Goal: Task Accomplishment & Management: Use online tool/utility

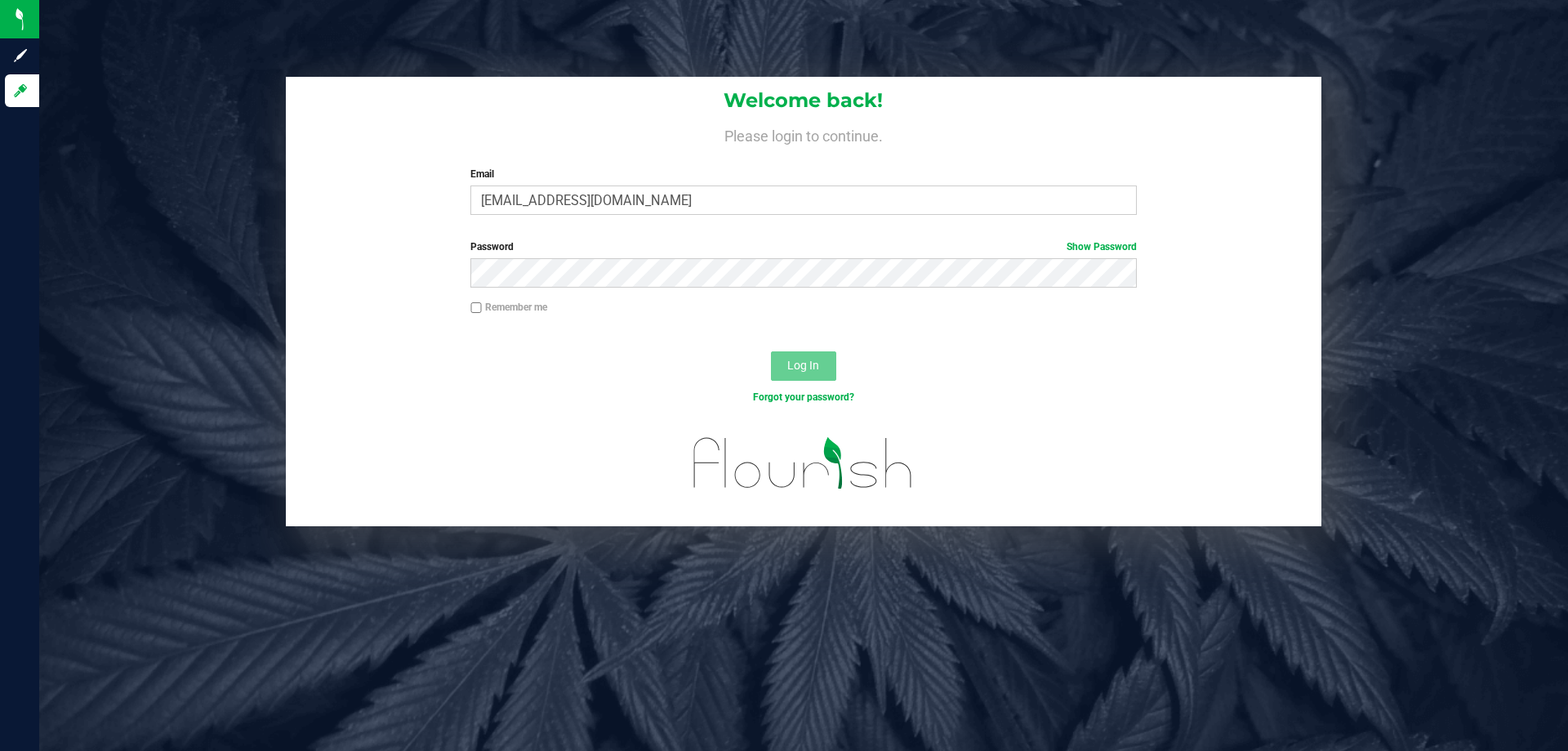
type input "ccorreacruz@liveparallel.com"
click at [771, 351] on button "Log In" at bounding box center [803, 366] width 65 height 30
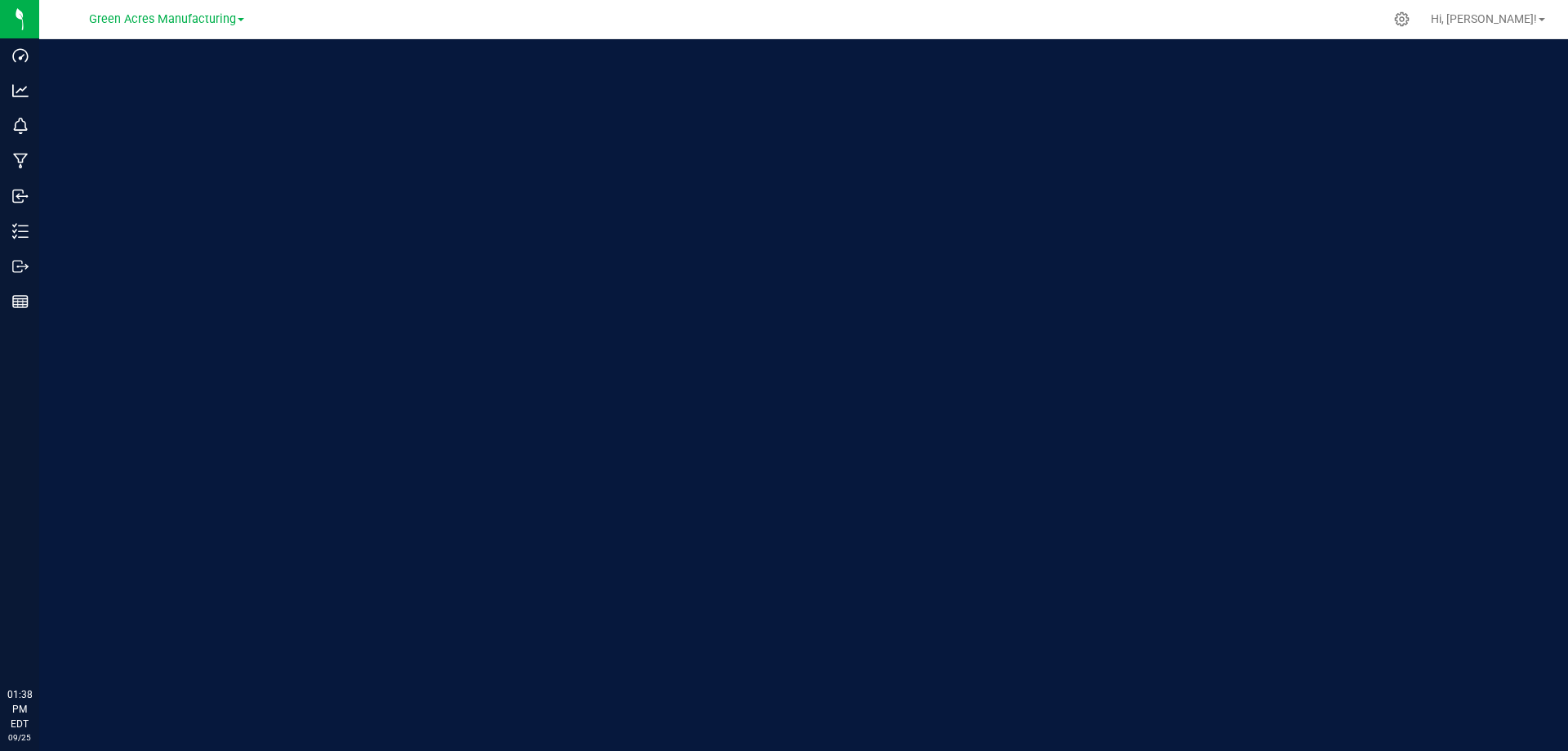
click at [139, 19] on span "Green Acres Manufacturing" at bounding box center [162, 19] width 147 height 14
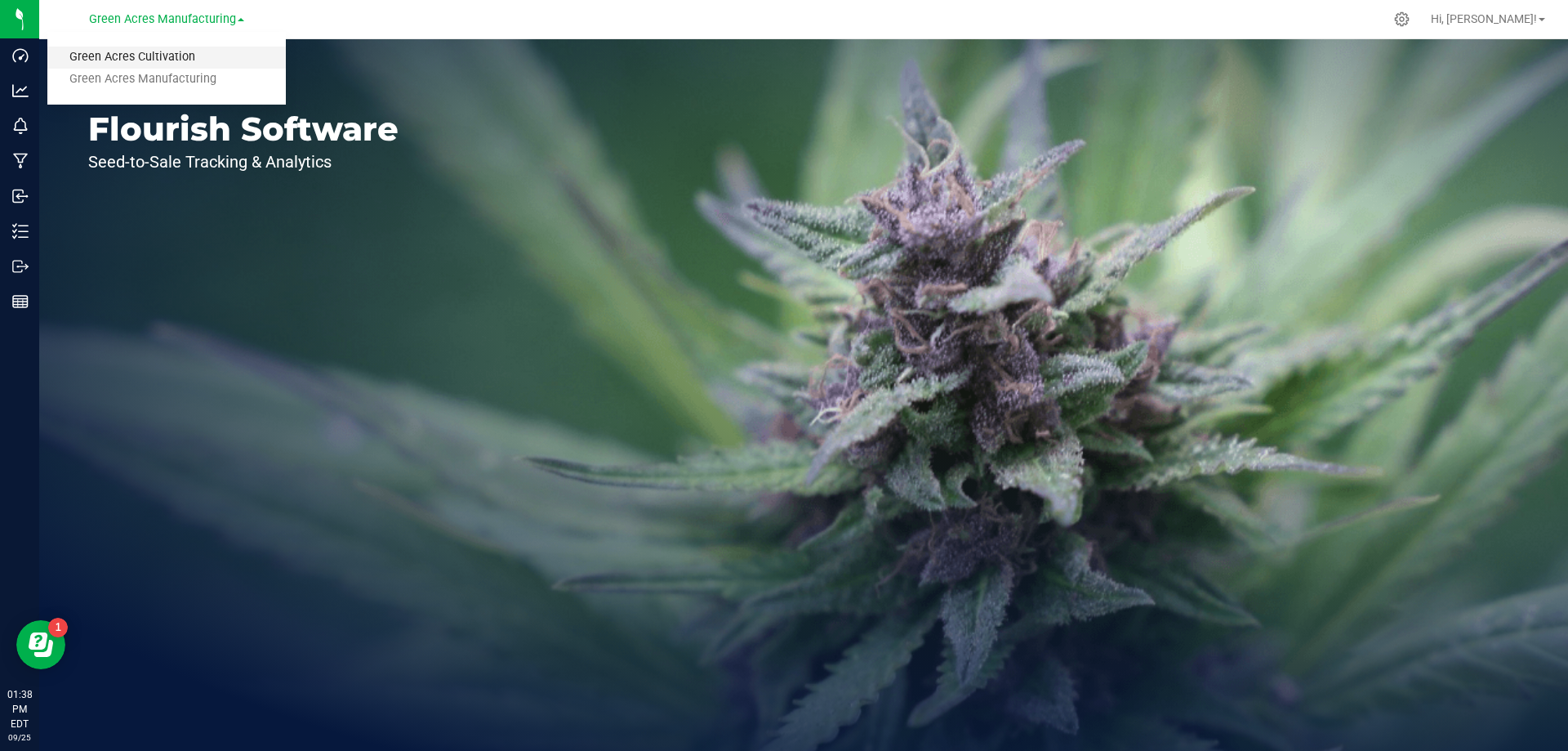
click at [148, 57] on link "Green Acres Cultivation" at bounding box center [166, 57] width 238 height 22
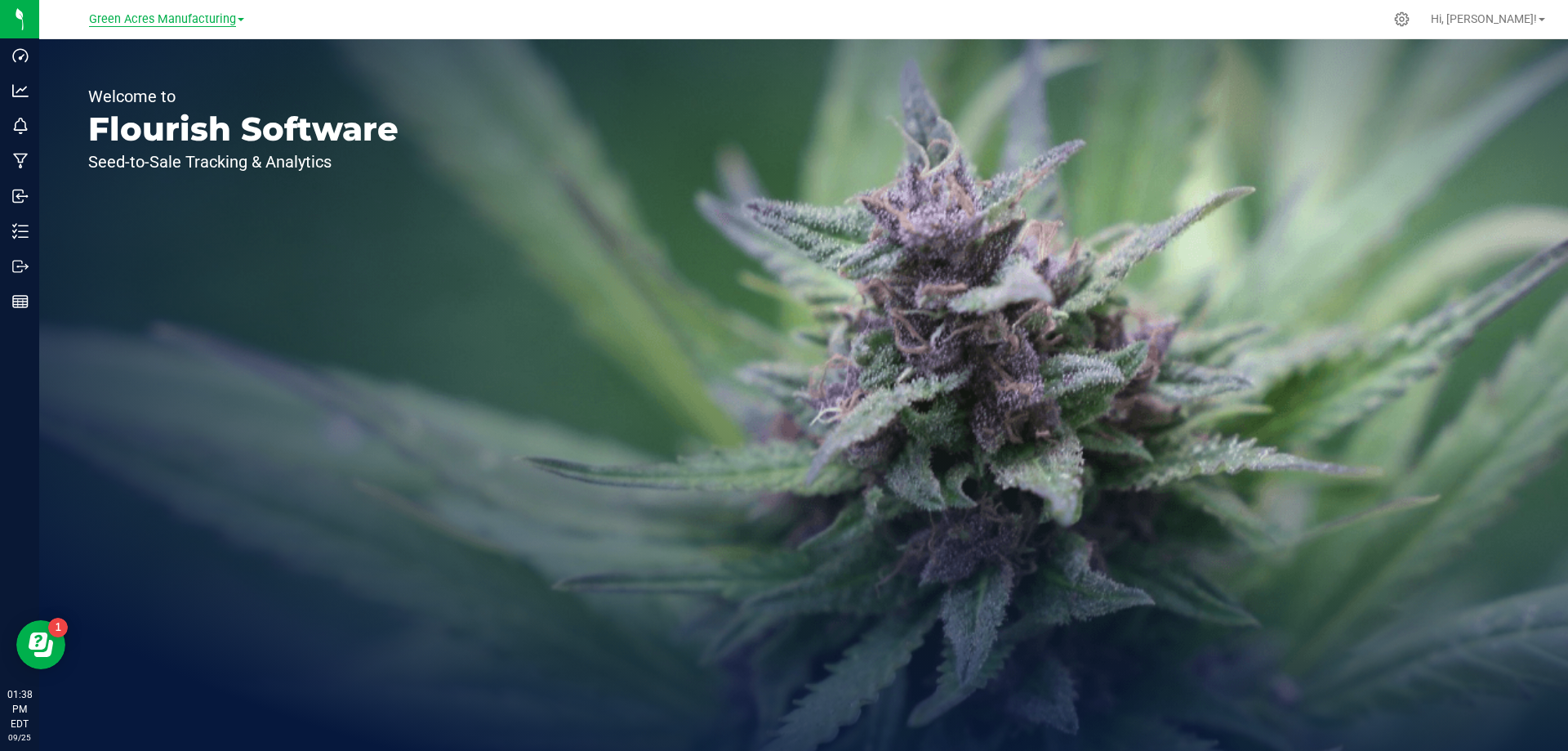
click at [184, 16] on span "Green Acres Manufacturing" at bounding box center [162, 19] width 147 height 15
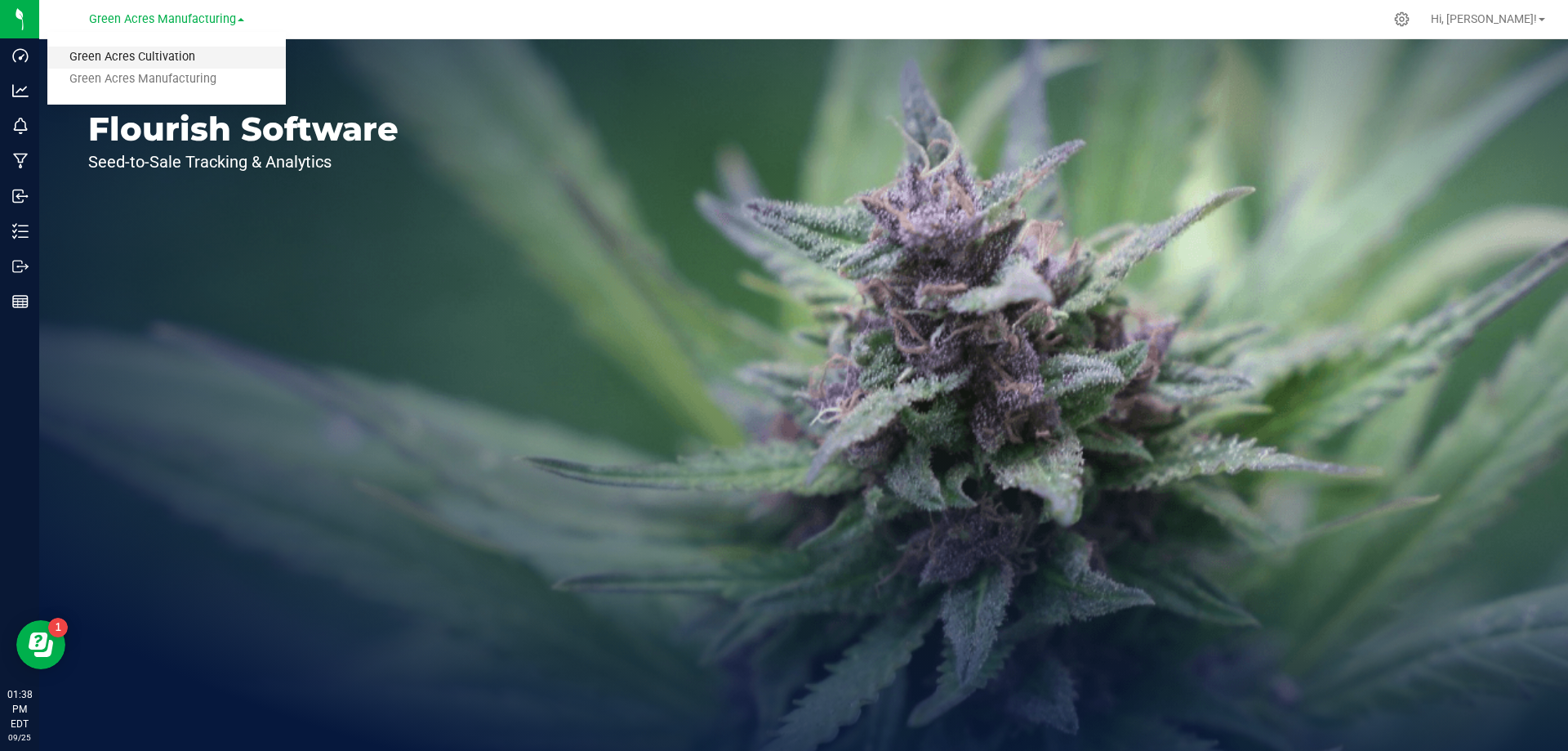
click at [177, 57] on link "Green Acres Cultivation" at bounding box center [166, 57] width 238 height 22
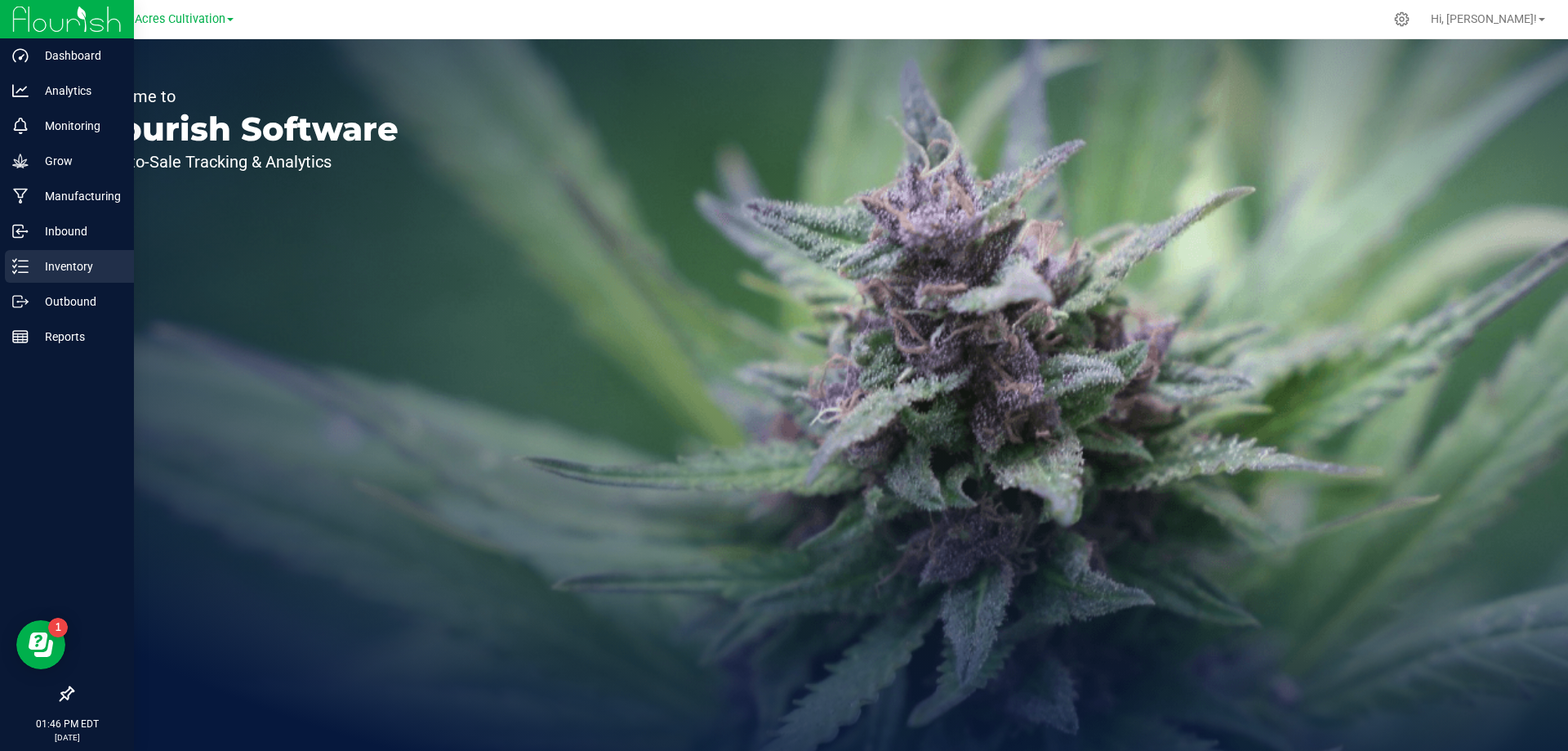
click at [70, 270] on p "Inventory" at bounding box center [77, 267] width 98 height 20
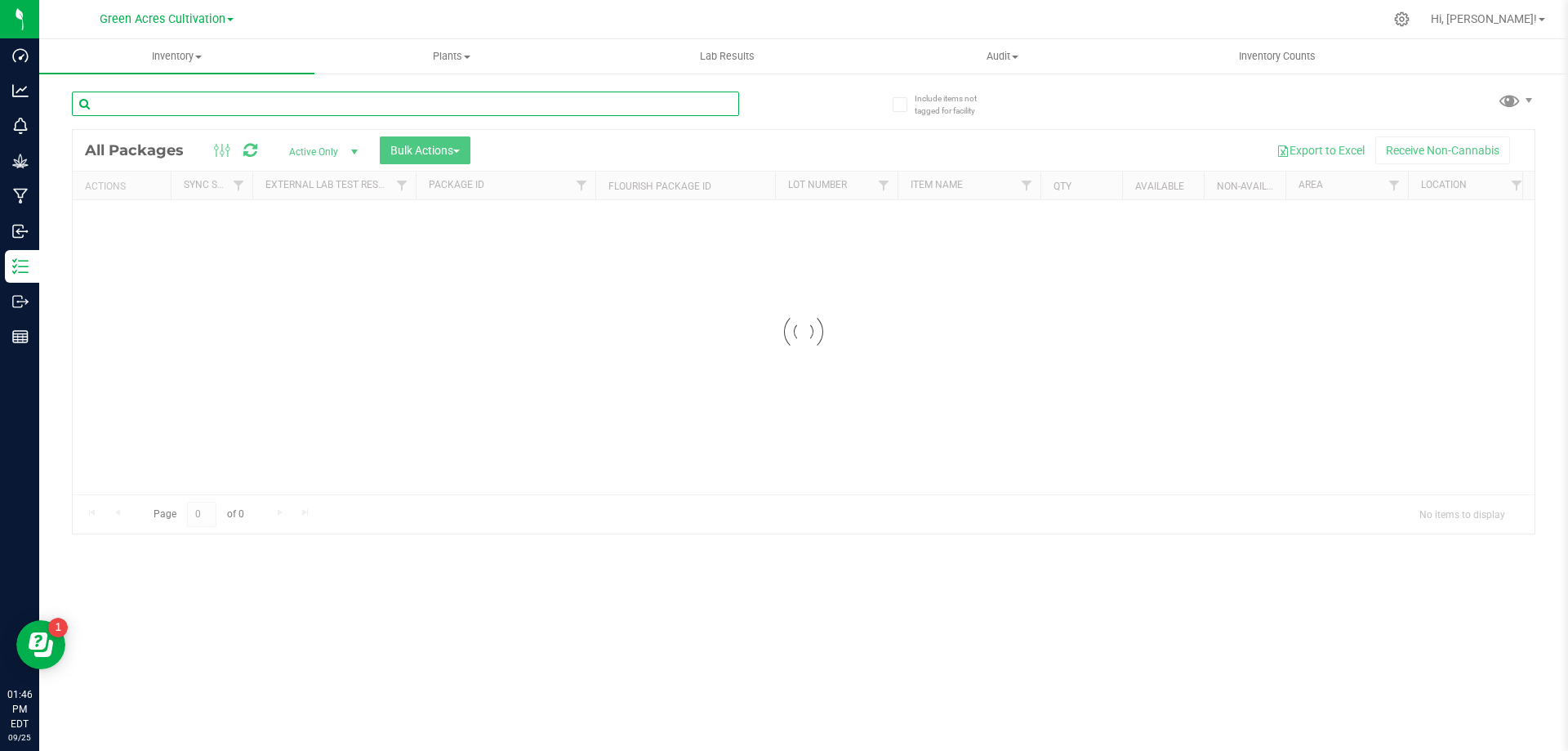
click at [255, 97] on div "Inventory All packages All inventory Waste log Create inventory Plants All plan…" at bounding box center [803, 395] width 1528 height 711
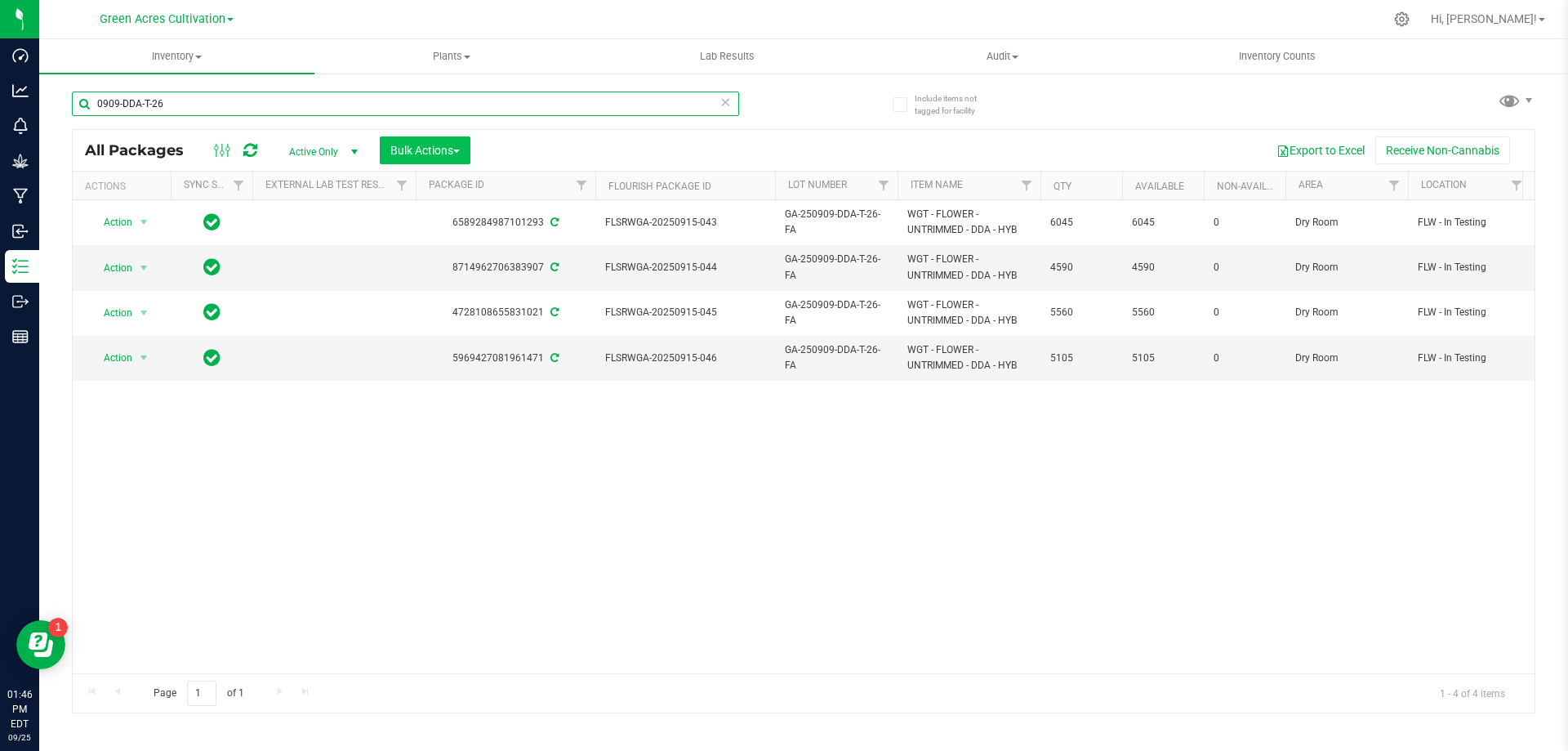
type input "0909-DDA-T-26"
click at [417, 155] on span "Bulk Actions" at bounding box center [425, 149] width 69 height 13
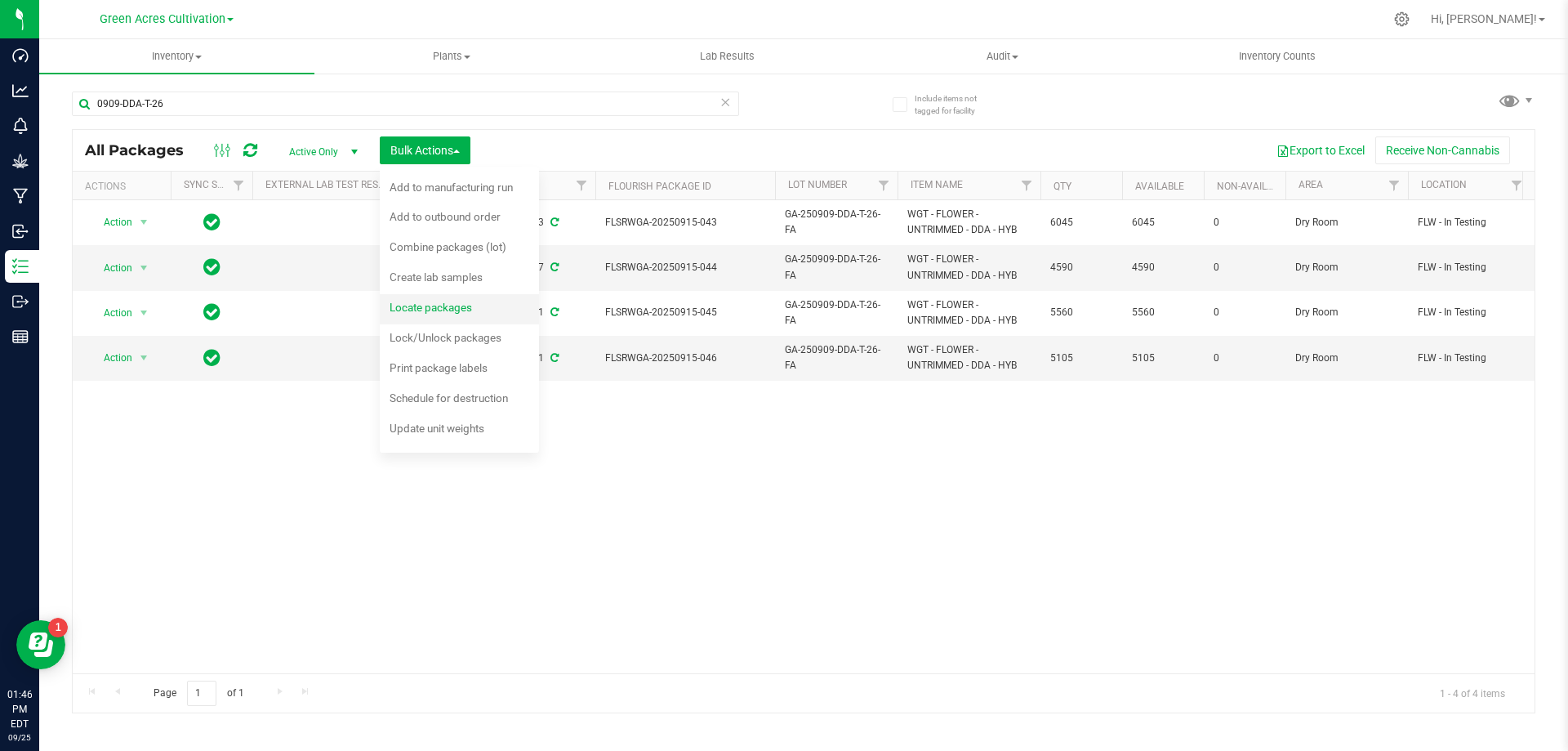
click at [454, 308] on span "Locate packages" at bounding box center [430, 306] width 82 height 13
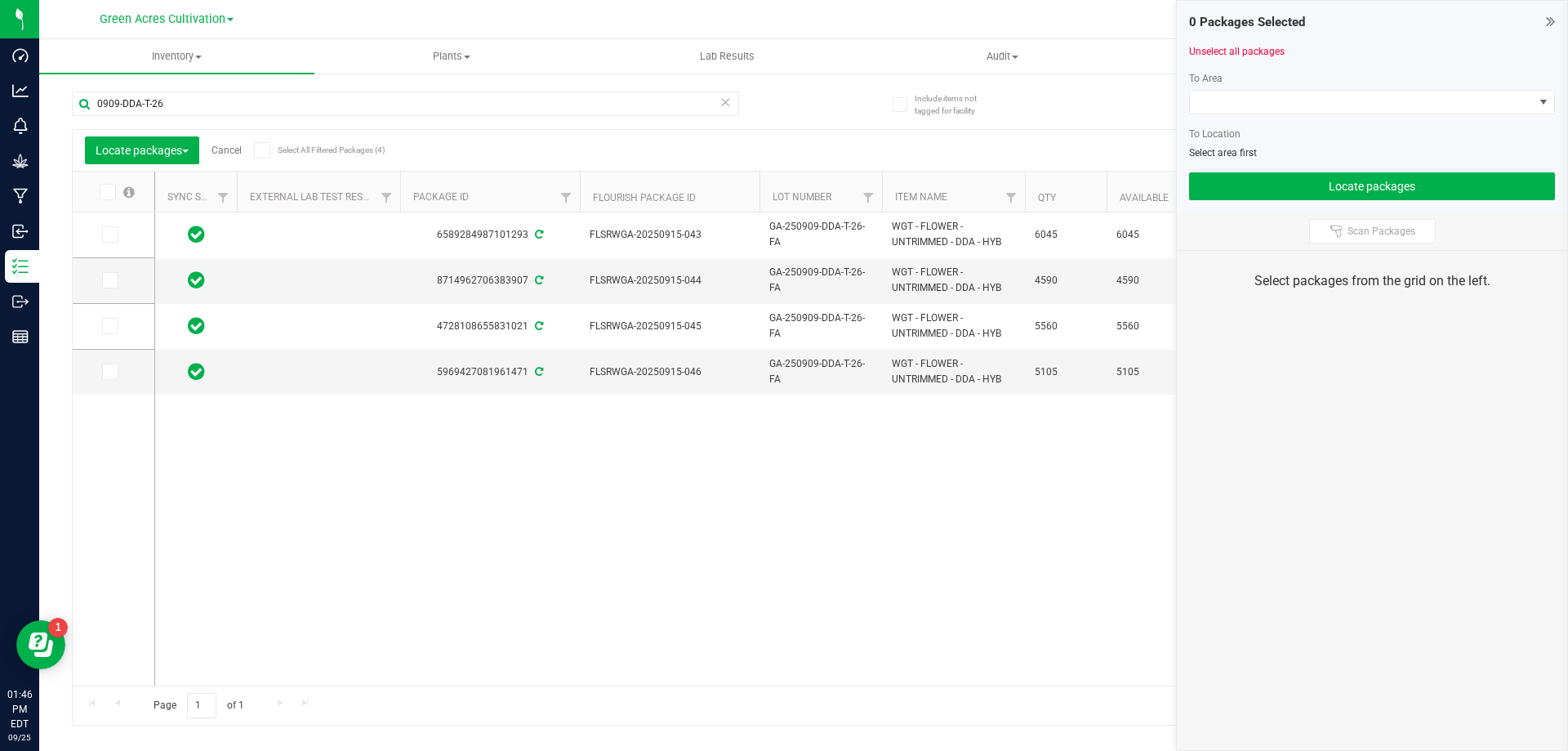
click at [109, 192] on icon at bounding box center [106, 192] width 11 height 0
click at [0, 0] on input "checkbox" at bounding box center [0, 0] width 0 height 0
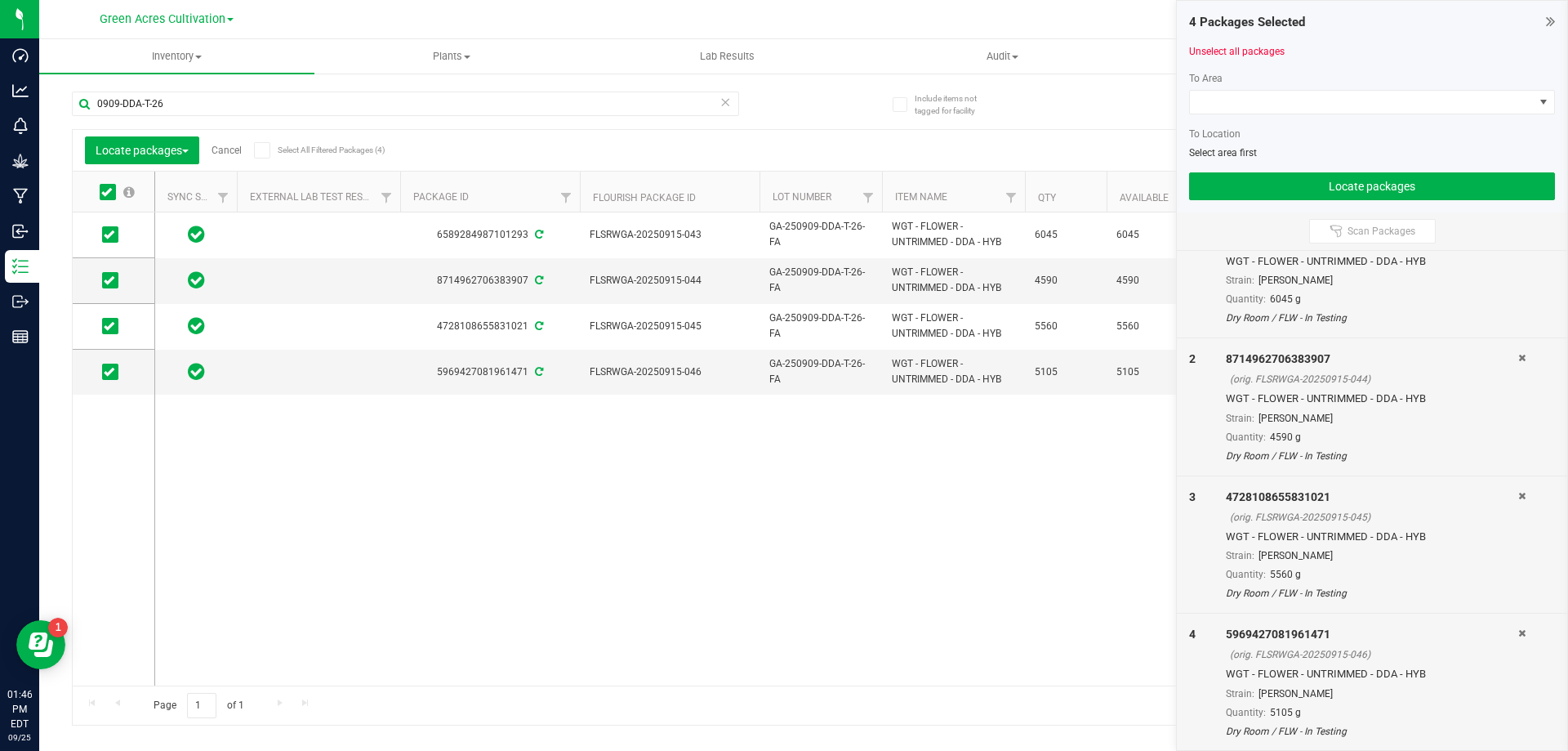
scroll to position [91, 0]
click at [1235, 116] on div at bounding box center [1372, 121] width 366 height 12
click at [1235, 103] on span at bounding box center [1362, 102] width 344 height 23
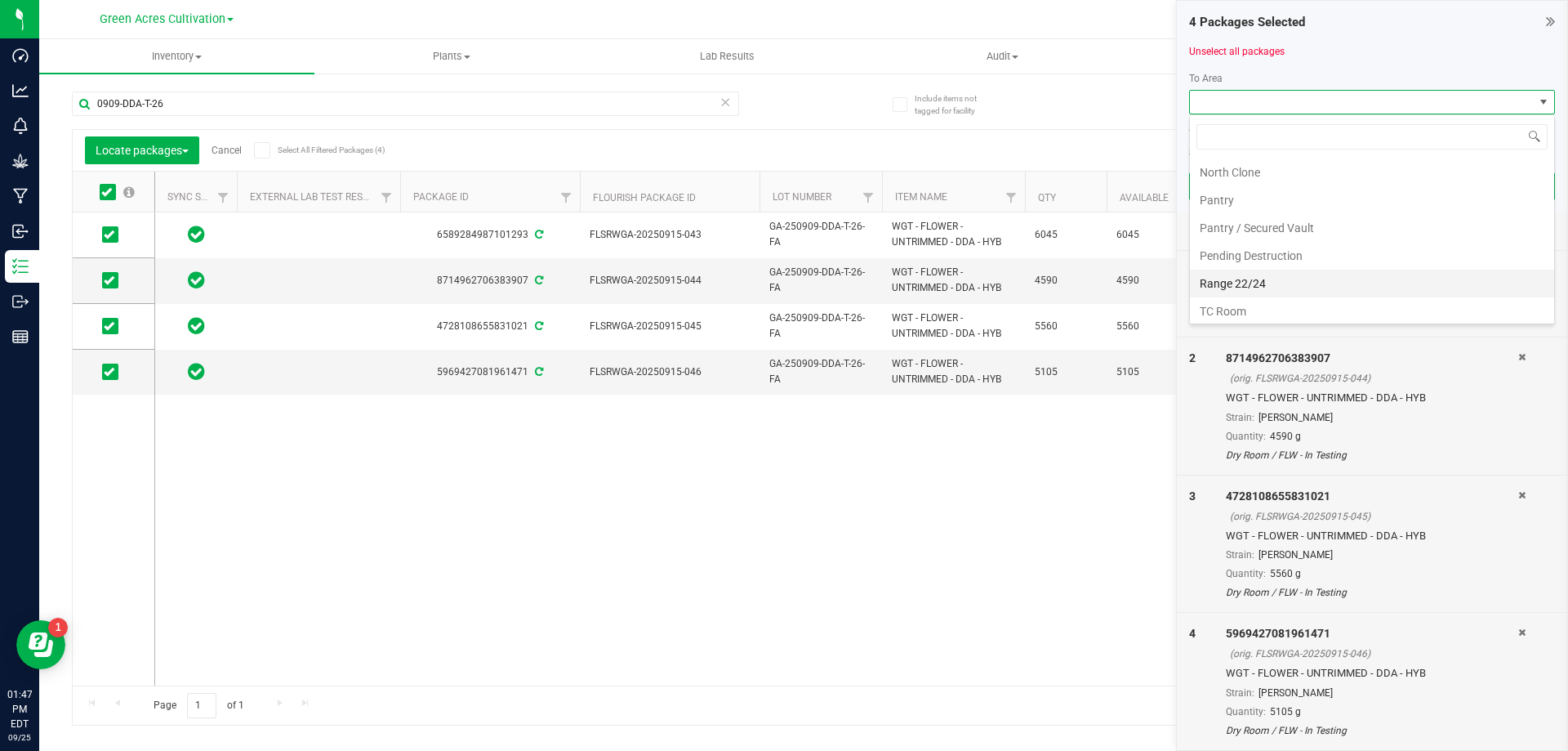
scroll to position [337, 0]
click at [1246, 309] on li "Trim Room 101" at bounding box center [1371, 307] width 365 height 28
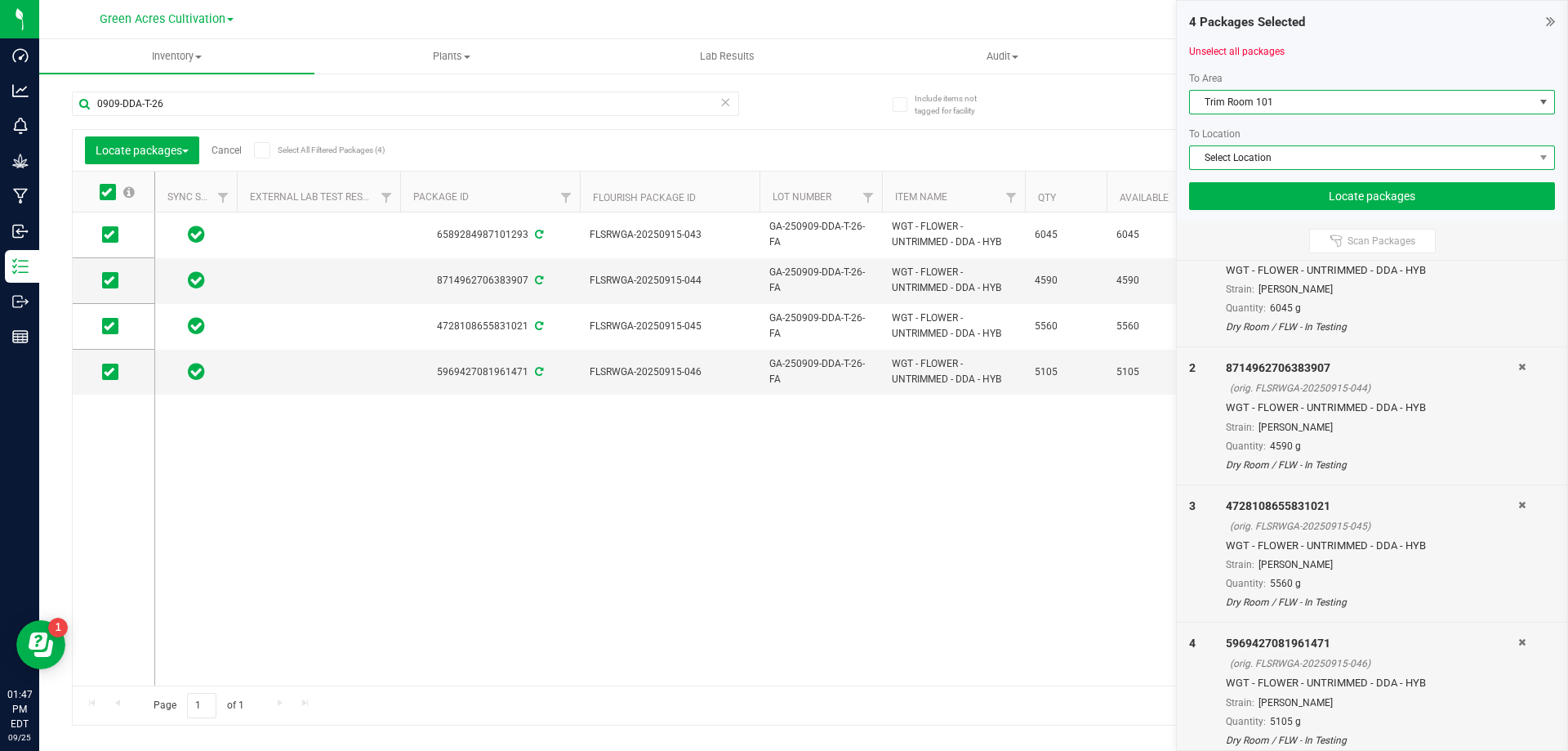
click at [1246, 158] on span "Select Location" at bounding box center [1362, 157] width 344 height 23
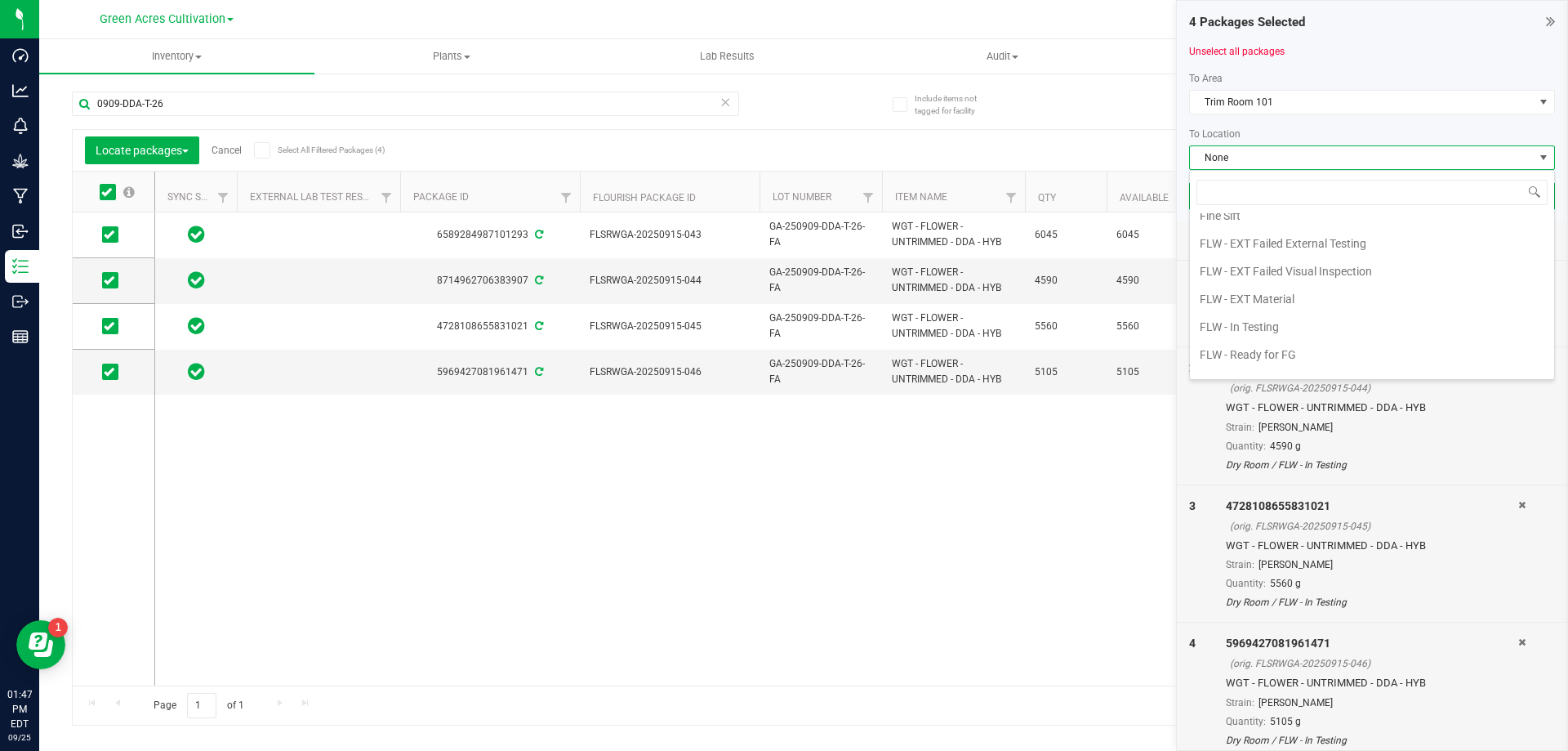
scroll to position [163, 0]
click at [1262, 281] on li "FLW - In Testing" at bounding box center [1371, 286] width 365 height 28
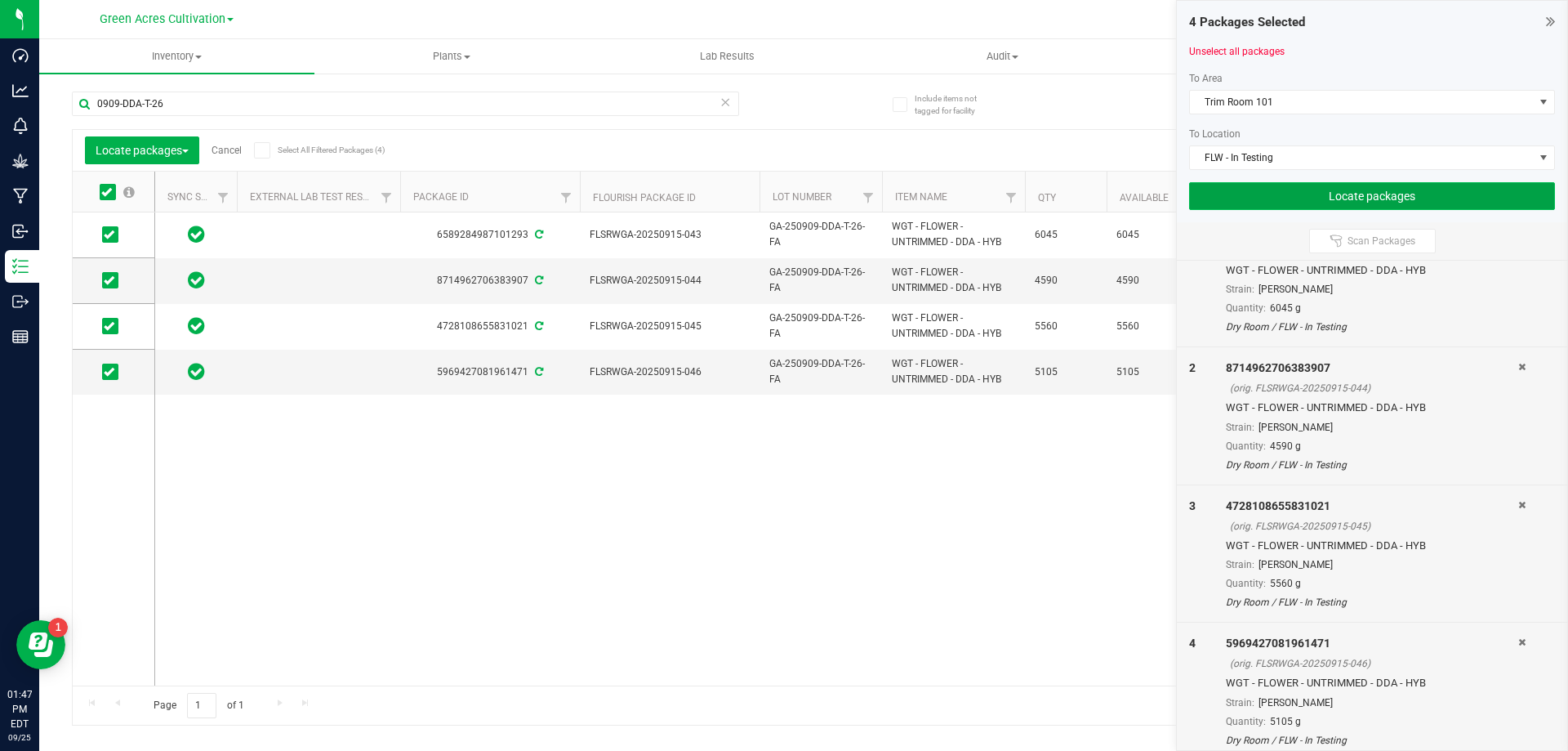
click at [1317, 193] on button "Locate packages" at bounding box center [1372, 196] width 366 height 28
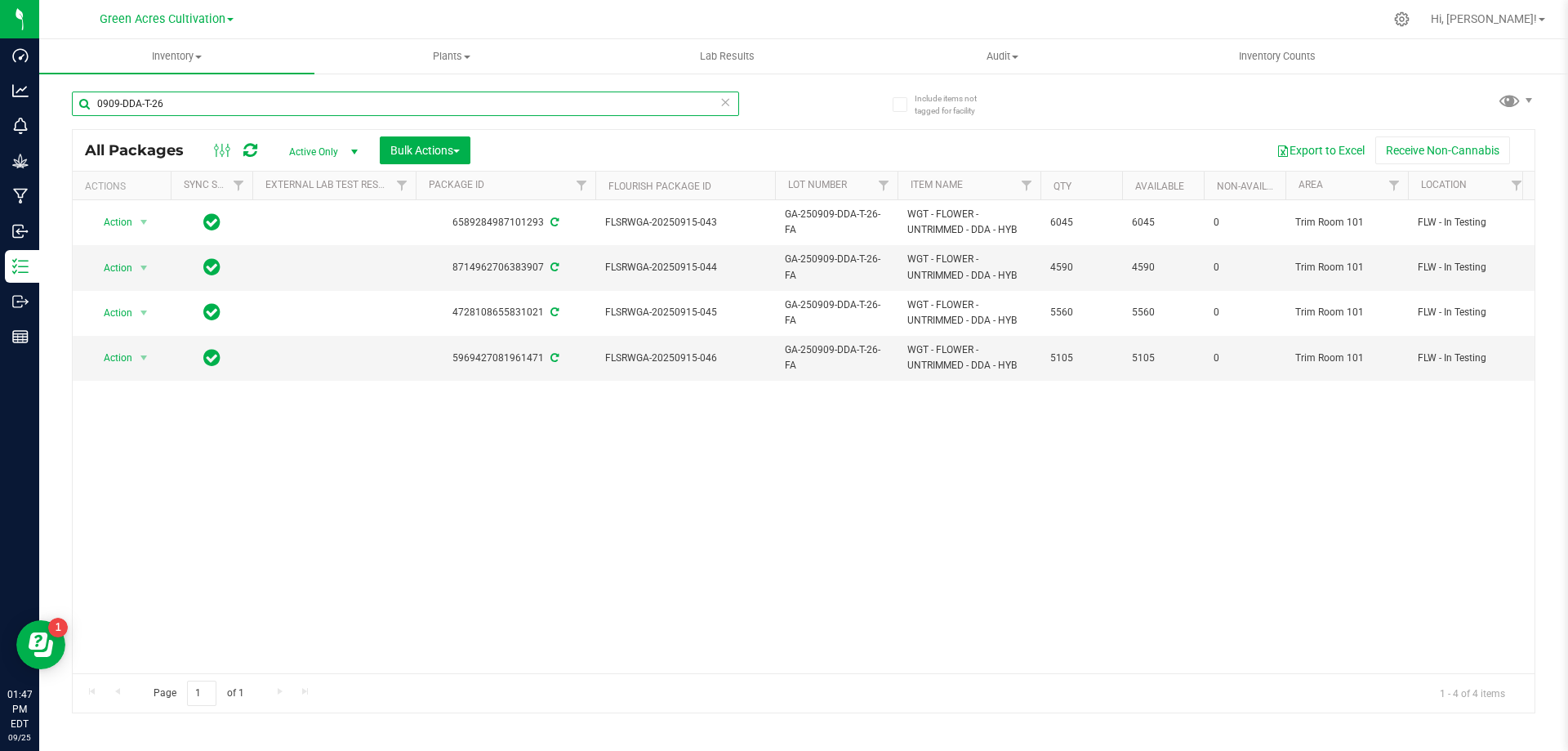
click at [138, 104] on input "0909-DDA-T-26" at bounding box center [405, 104] width 667 height 25
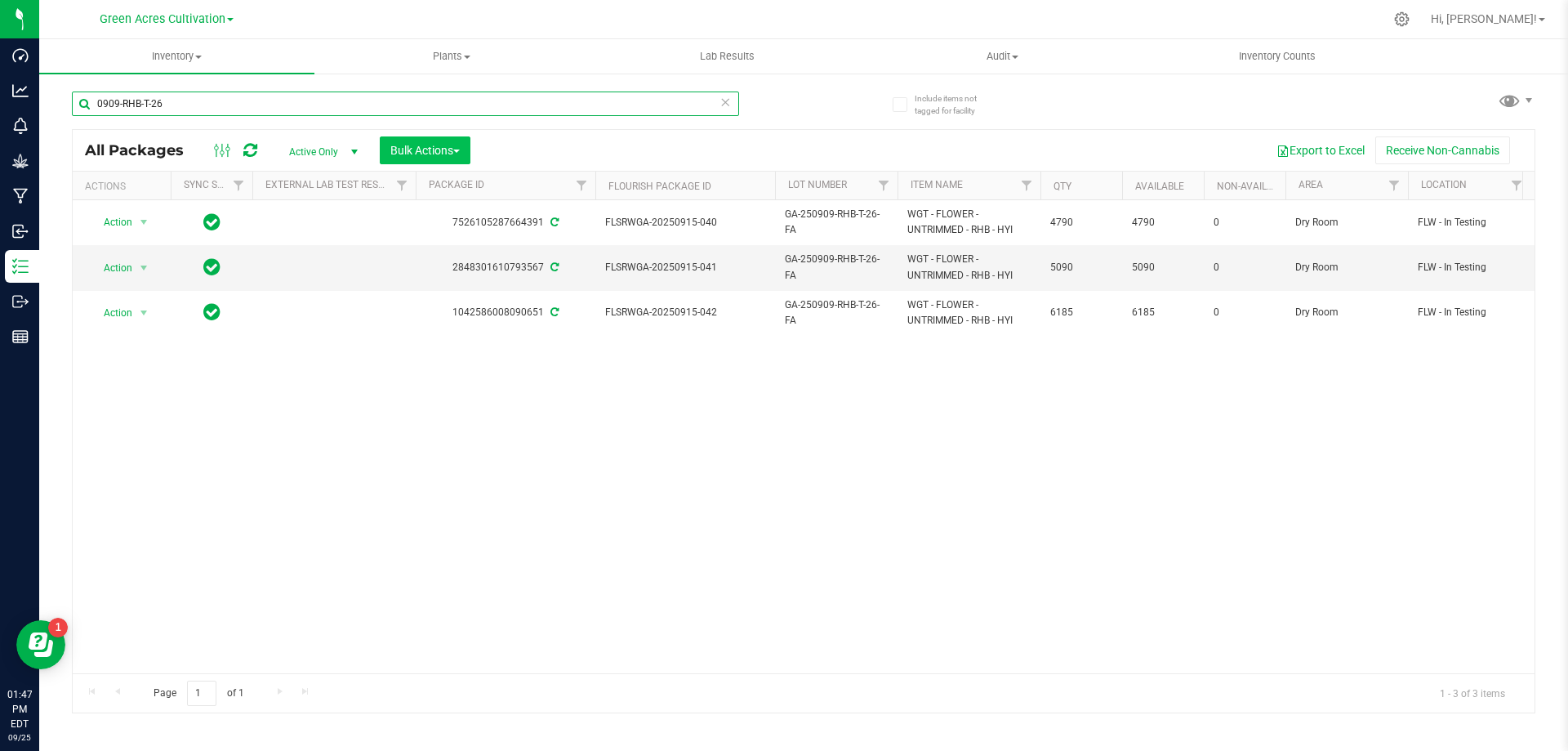
type input "0909-RHB-T-26"
click at [427, 147] on span "Bulk Actions" at bounding box center [425, 149] width 69 height 13
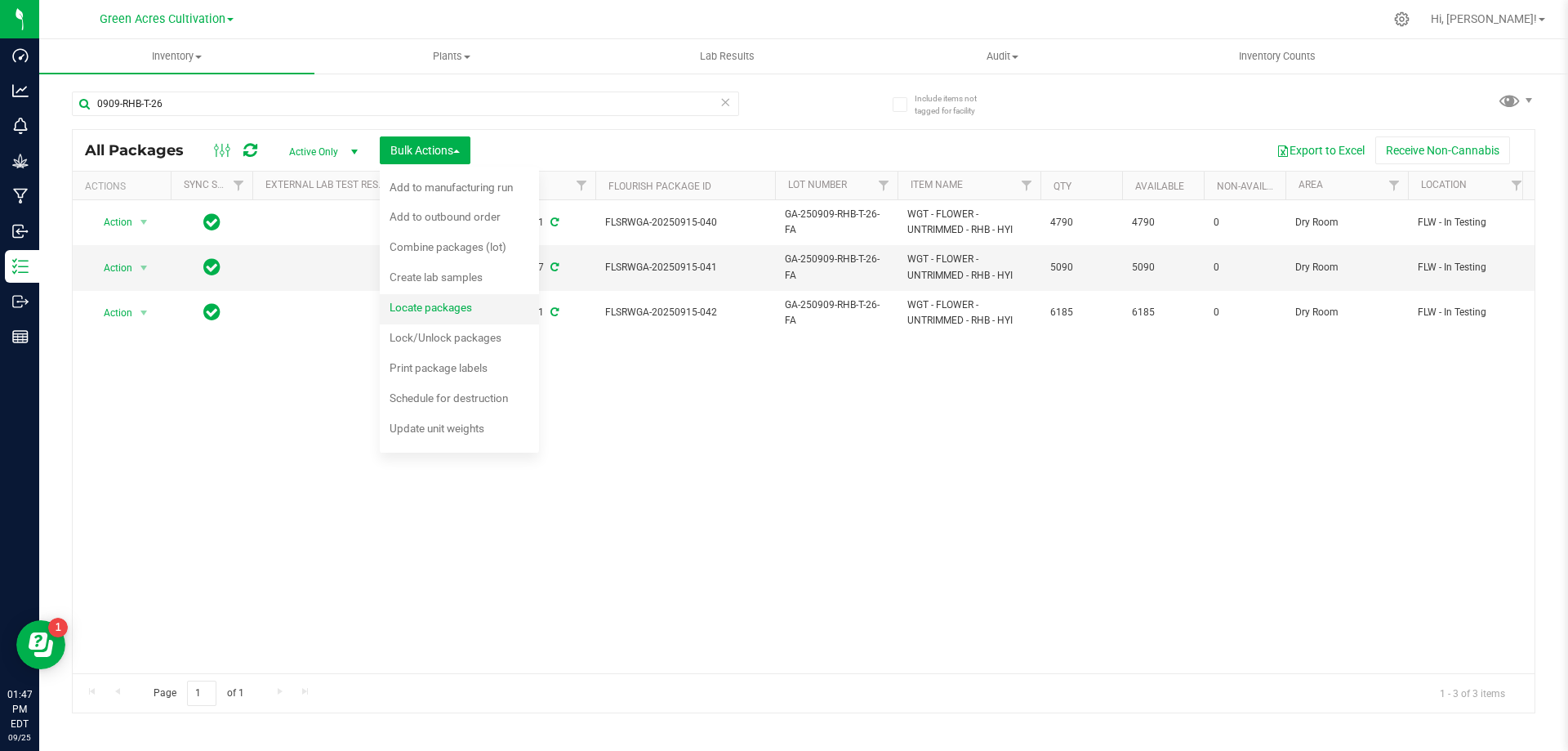
click at [451, 313] on span "Locate packages" at bounding box center [430, 306] width 82 height 13
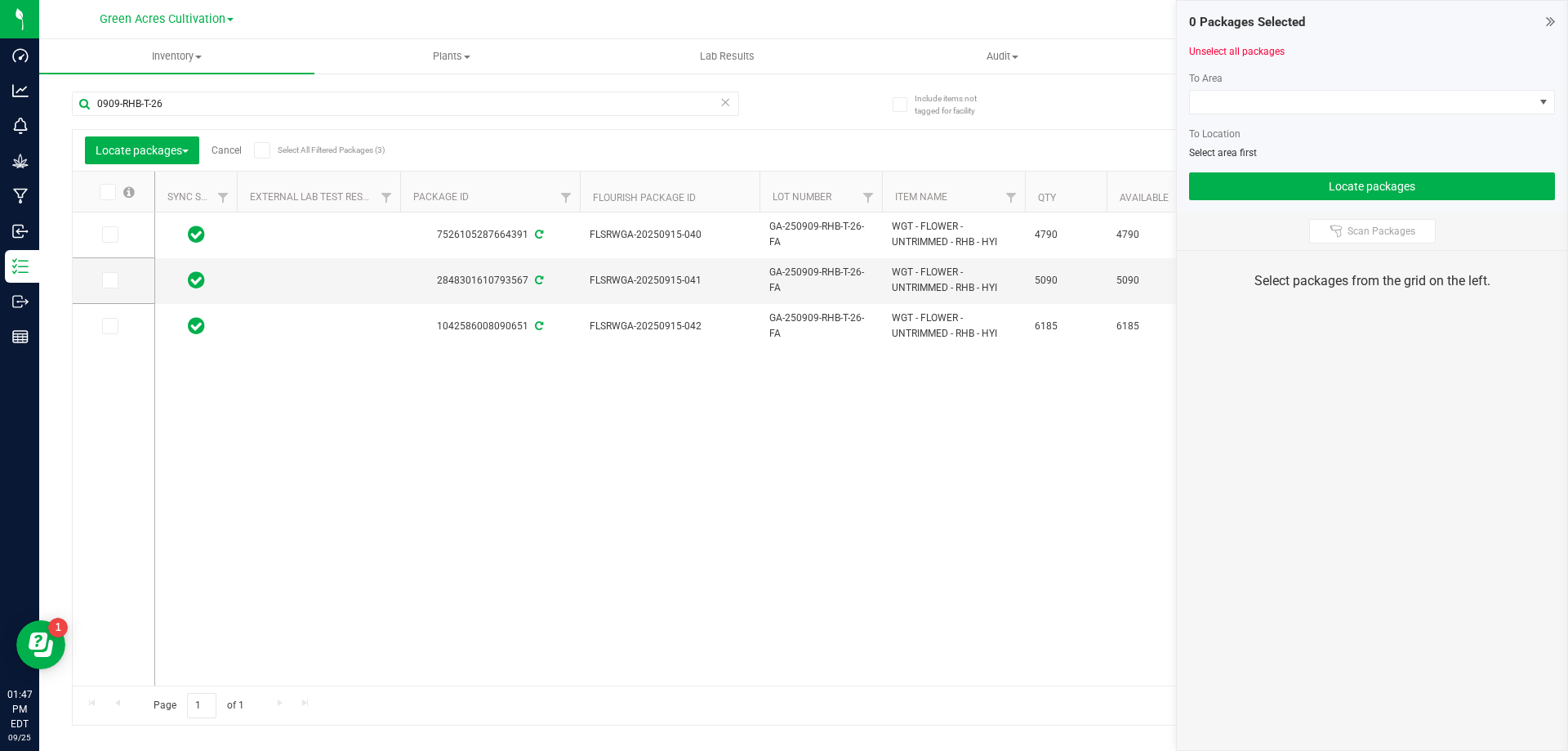
click at [109, 192] on icon at bounding box center [106, 192] width 11 height 0
click at [0, 0] on input "checkbox" at bounding box center [0, 0] width 0 height 0
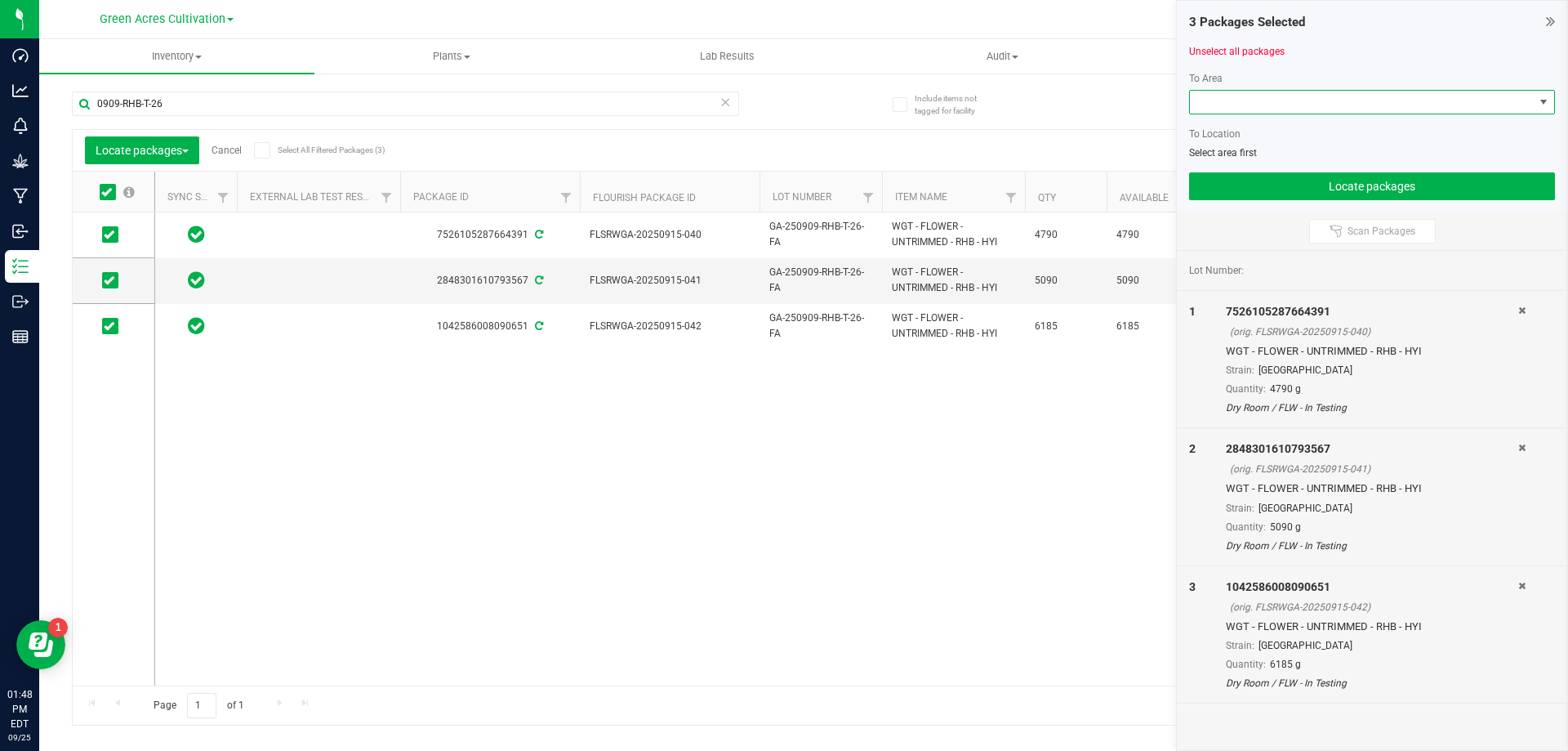
click at [1246, 100] on span at bounding box center [1362, 102] width 344 height 23
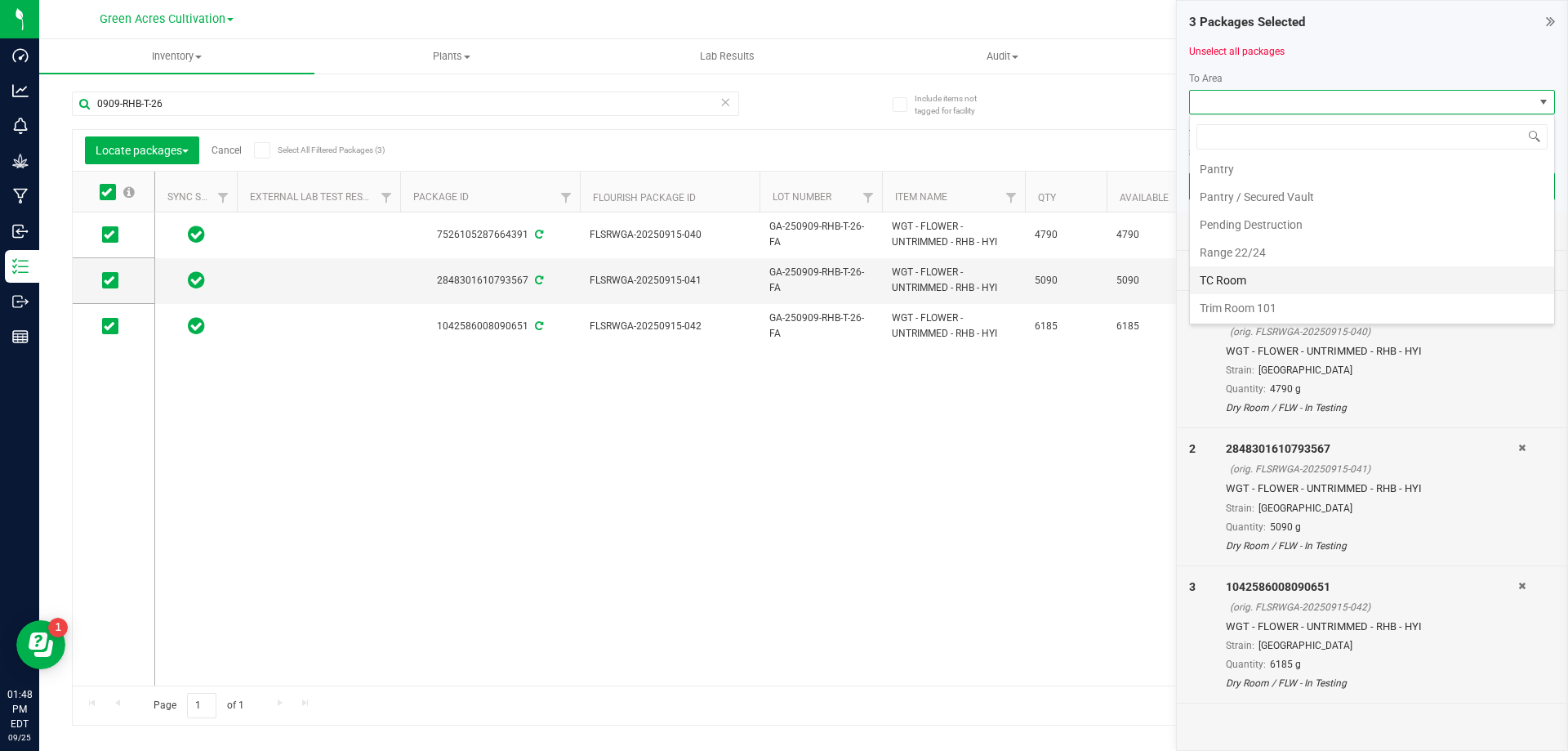
scroll to position [337, 0]
click at [1219, 307] on li "Trim Room 101" at bounding box center [1371, 307] width 365 height 28
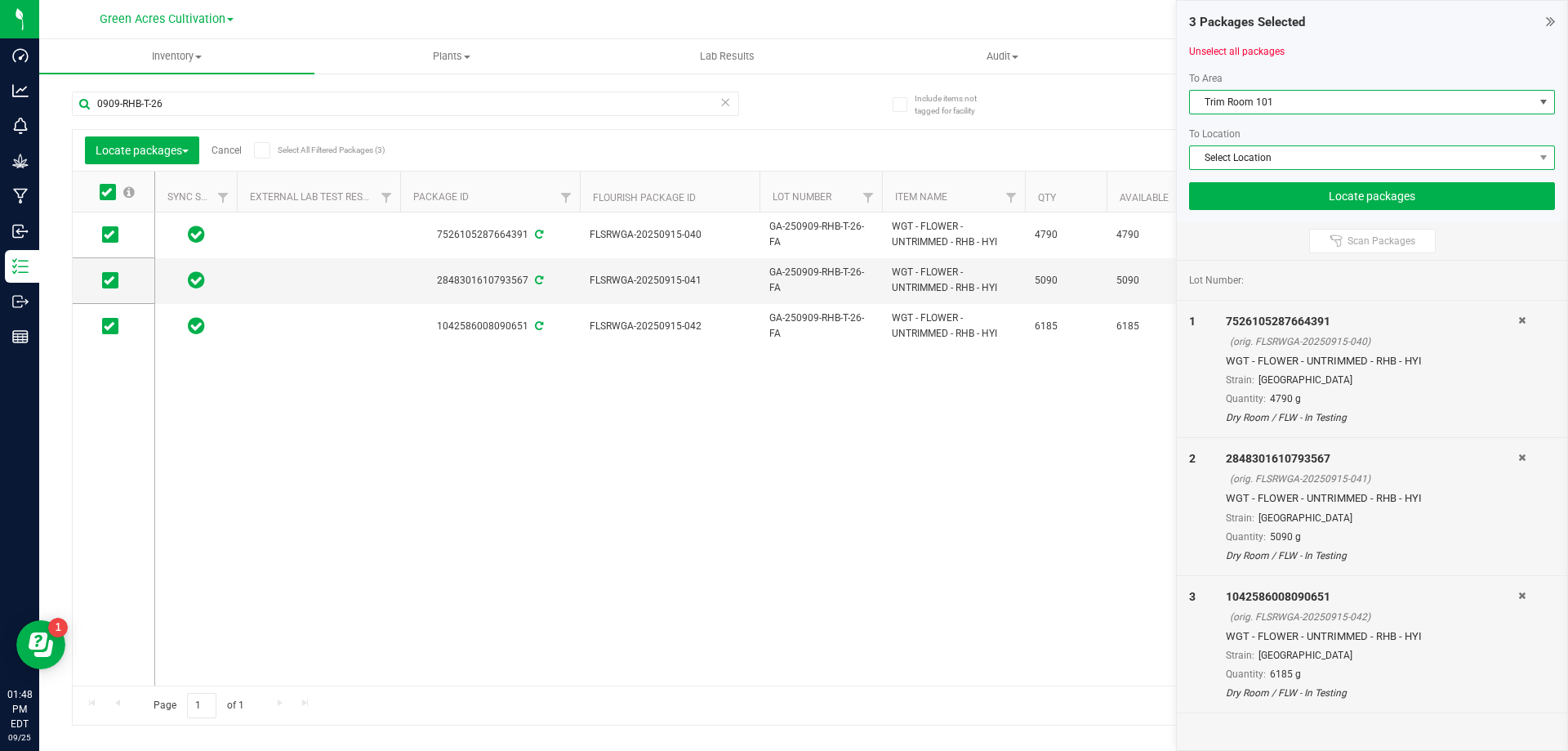
click at [1230, 162] on span "Select Location" at bounding box center [1362, 157] width 344 height 23
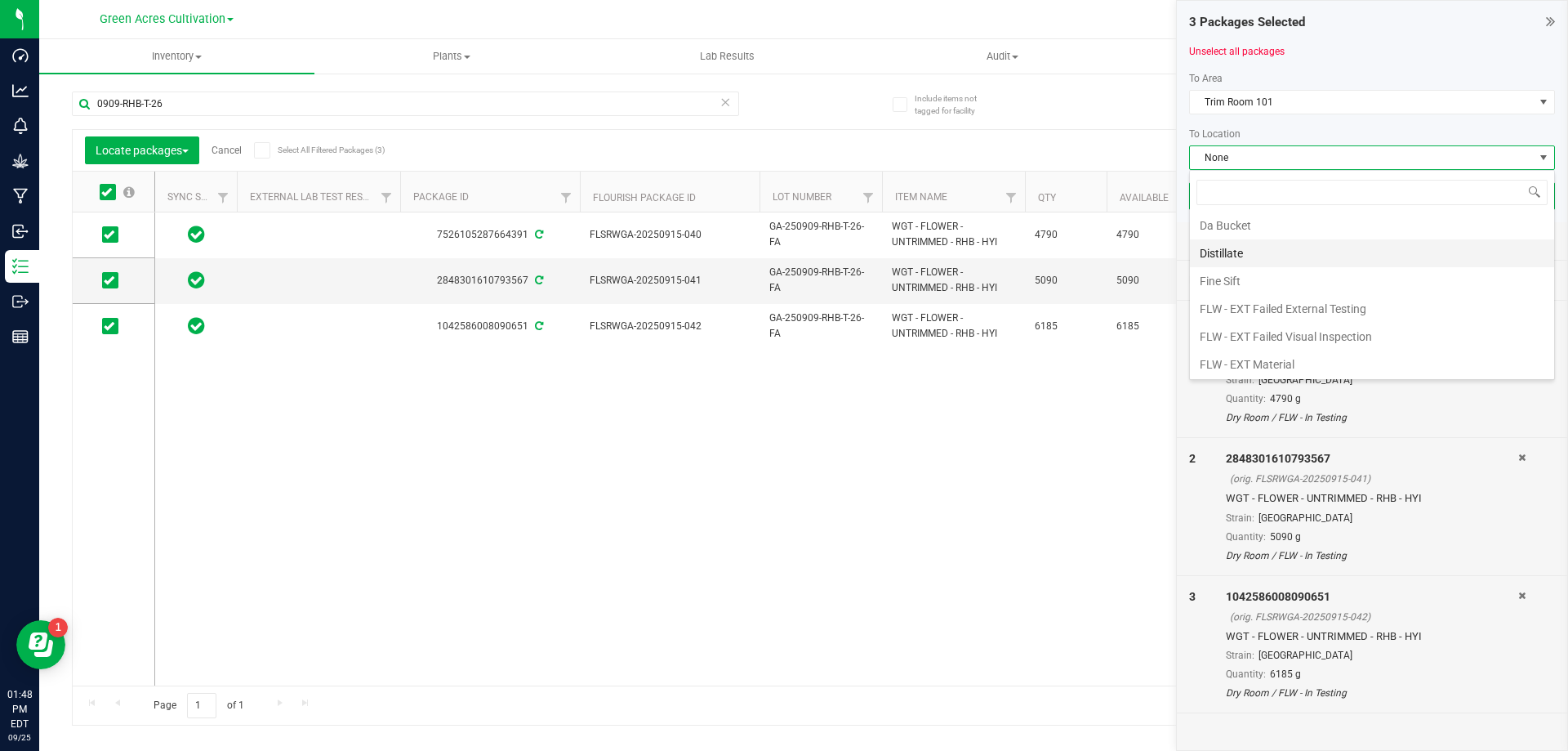
scroll to position [82, 0]
click at [1231, 360] on li "FLW - In Testing" at bounding box center [1371, 368] width 365 height 28
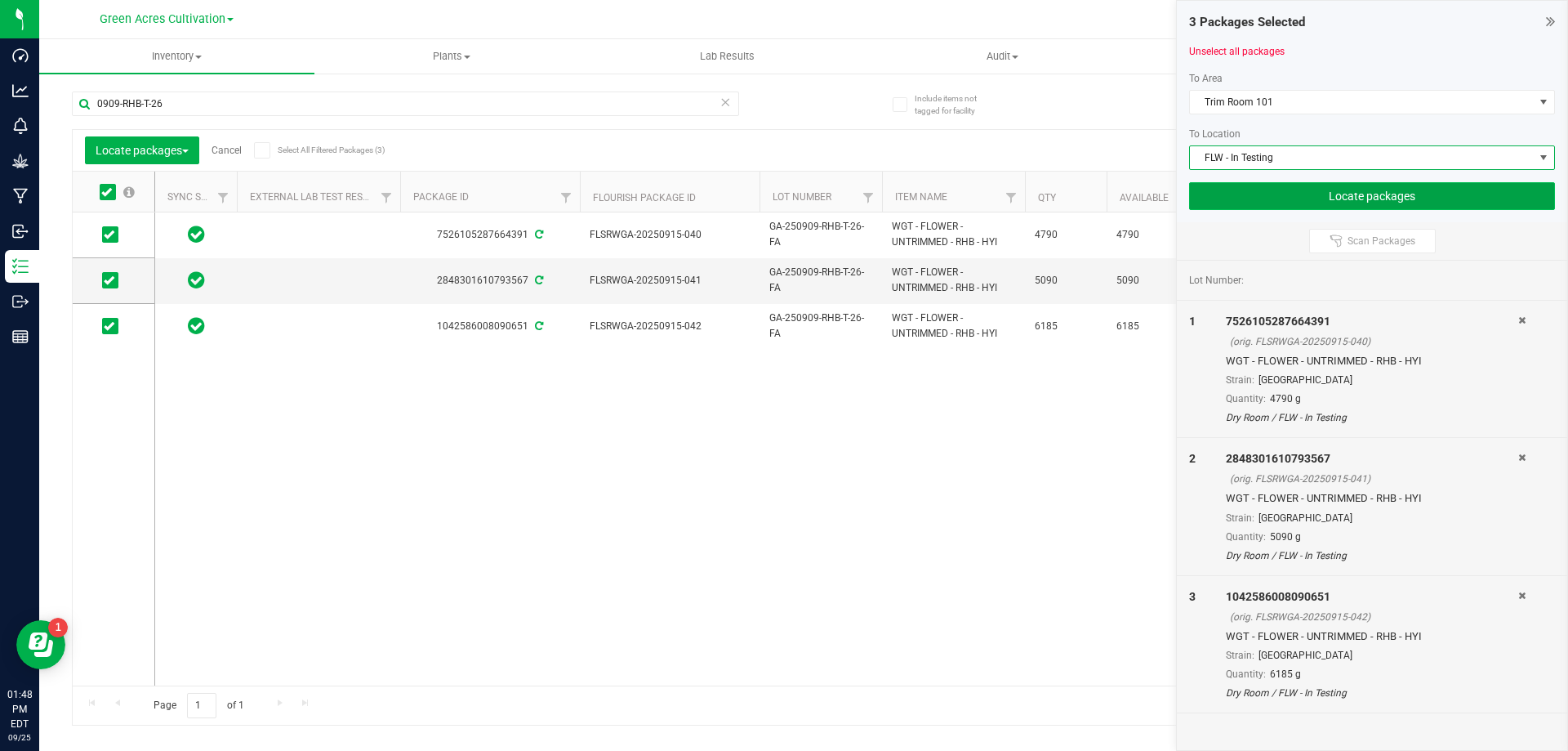
click at [1331, 195] on button "Locate packages" at bounding box center [1372, 196] width 366 height 28
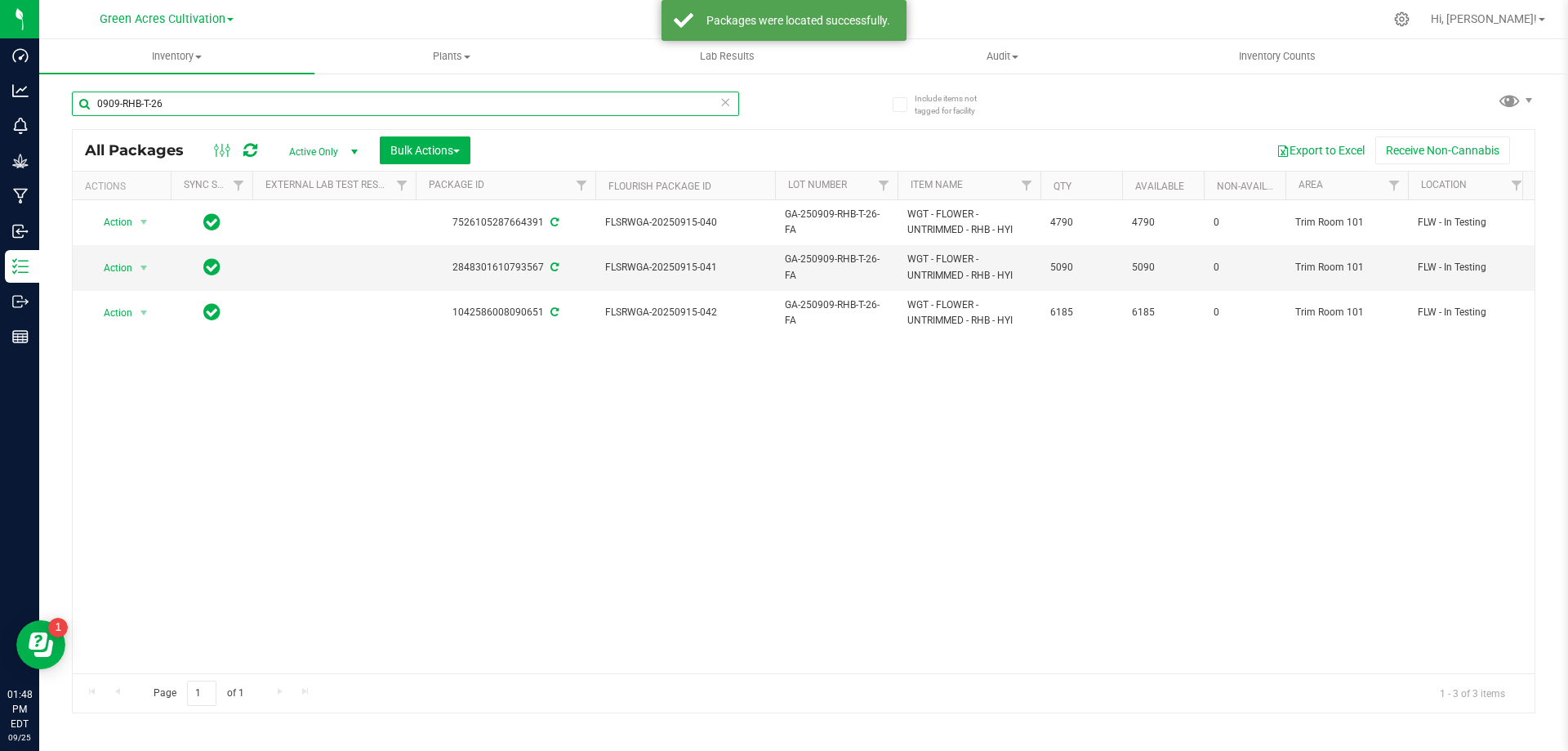
click at [139, 105] on input "0909-RHB-T-26" at bounding box center [405, 104] width 667 height 25
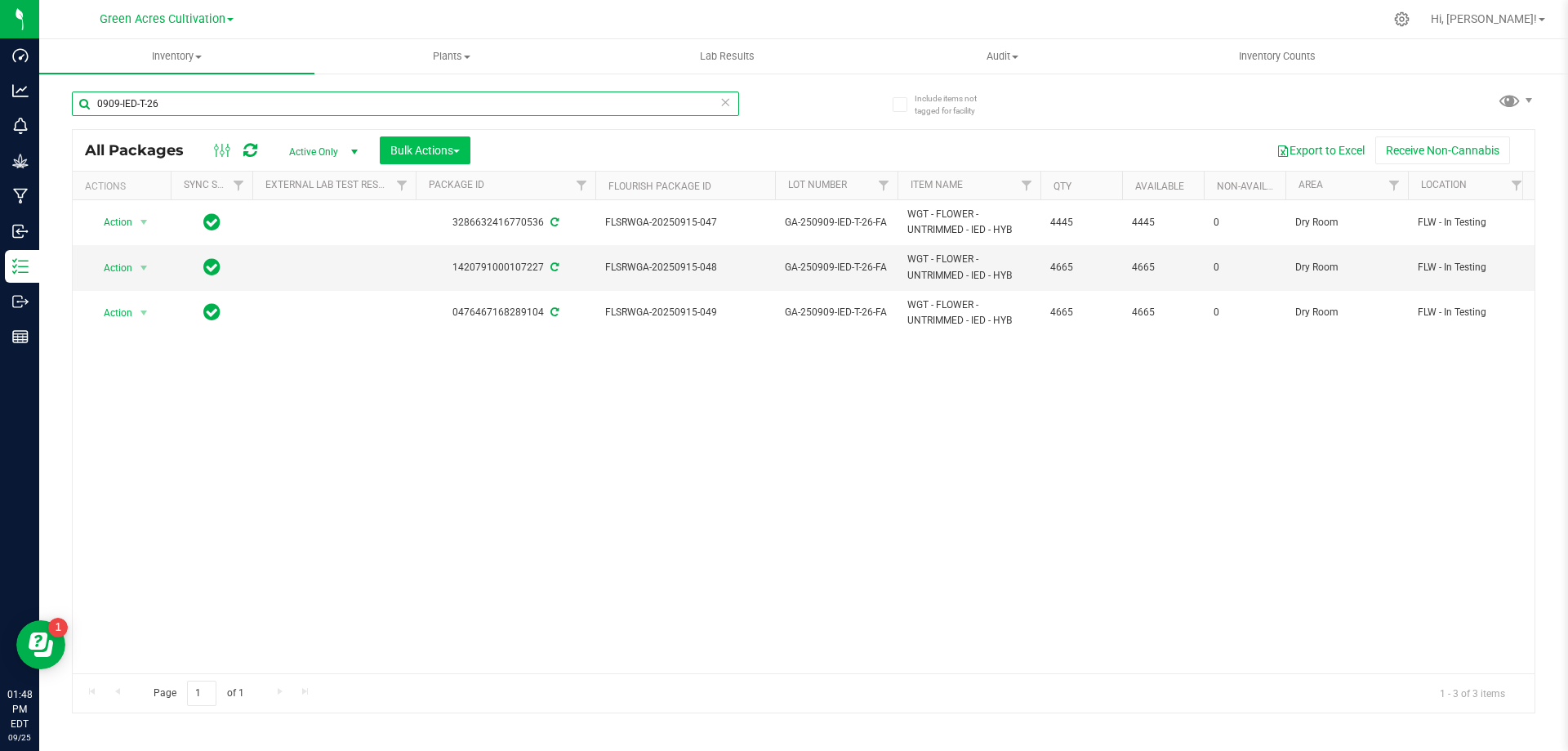
type input "0909-IED-T-26"
click at [407, 149] on span "Bulk Actions" at bounding box center [425, 149] width 69 height 13
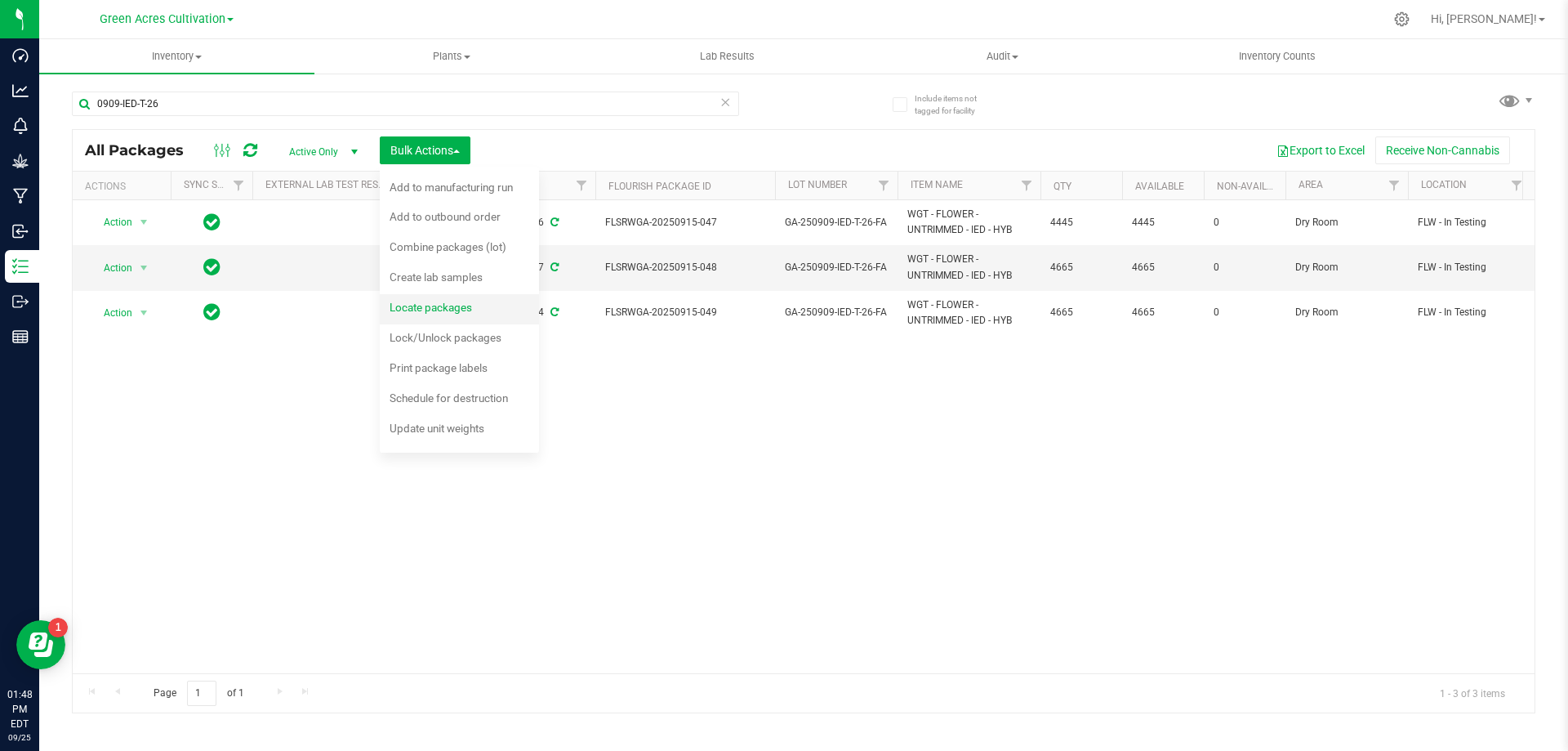
click at [436, 306] on span "Locate packages" at bounding box center [430, 306] width 82 height 13
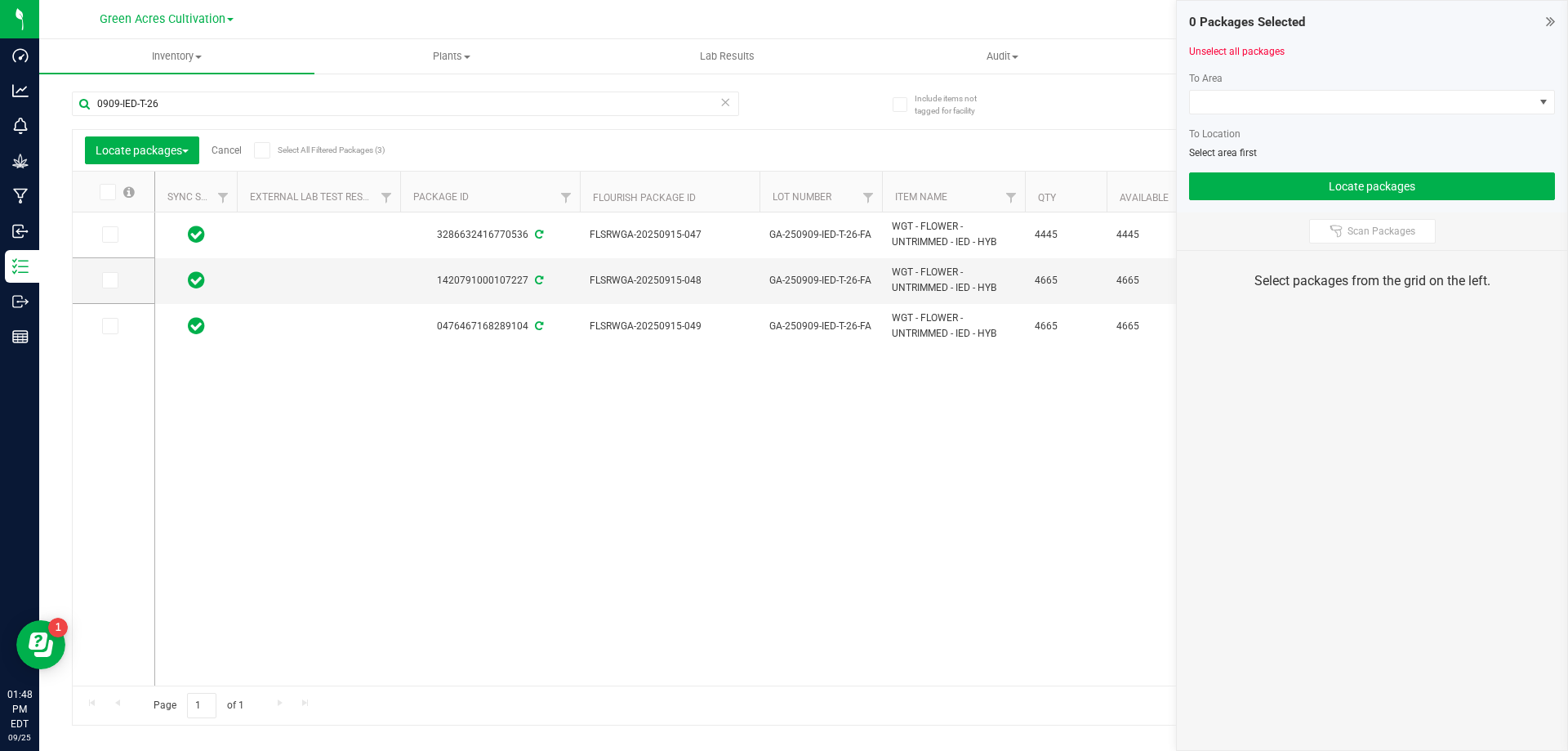
click at [111, 192] on icon at bounding box center [106, 192] width 11 height 0
click at [0, 0] on input "checkbox" at bounding box center [0, 0] width 0 height 0
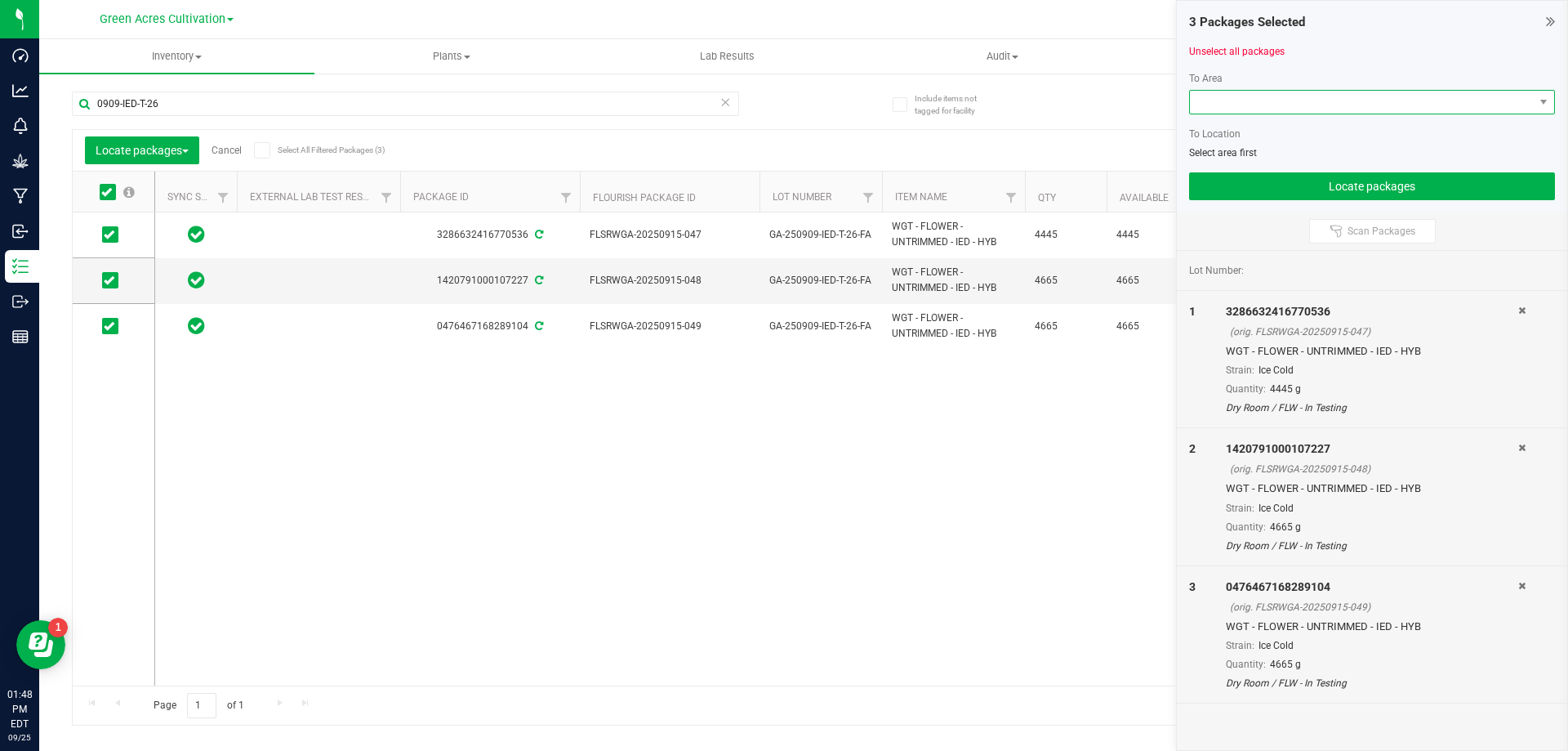
click at [1218, 98] on span at bounding box center [1362, 102] width 344 height 23
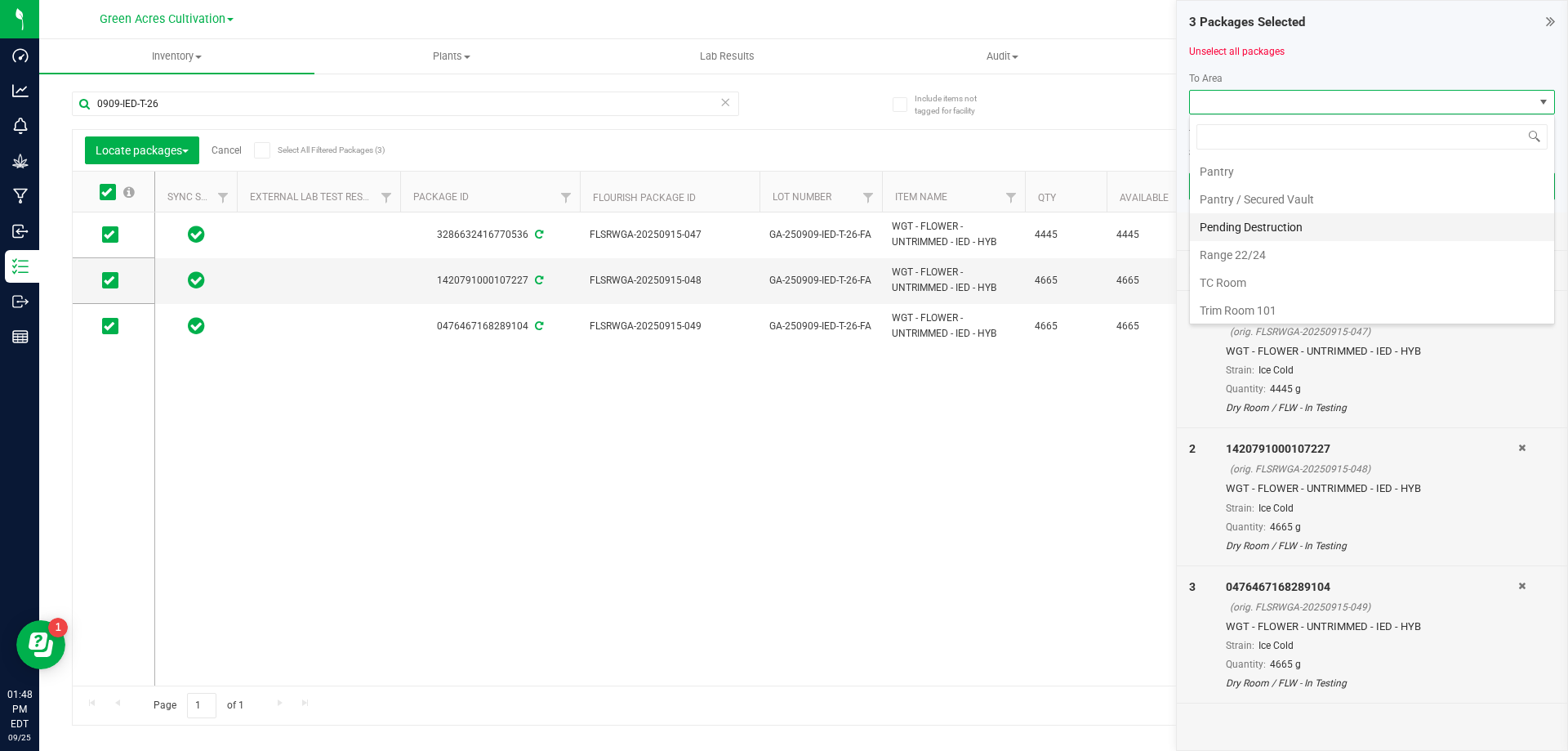
scroll to position [337, 0]
click at [1214, 303] on li "Trim Room 101" at bounding box center [1371, 307] width 365 height 28
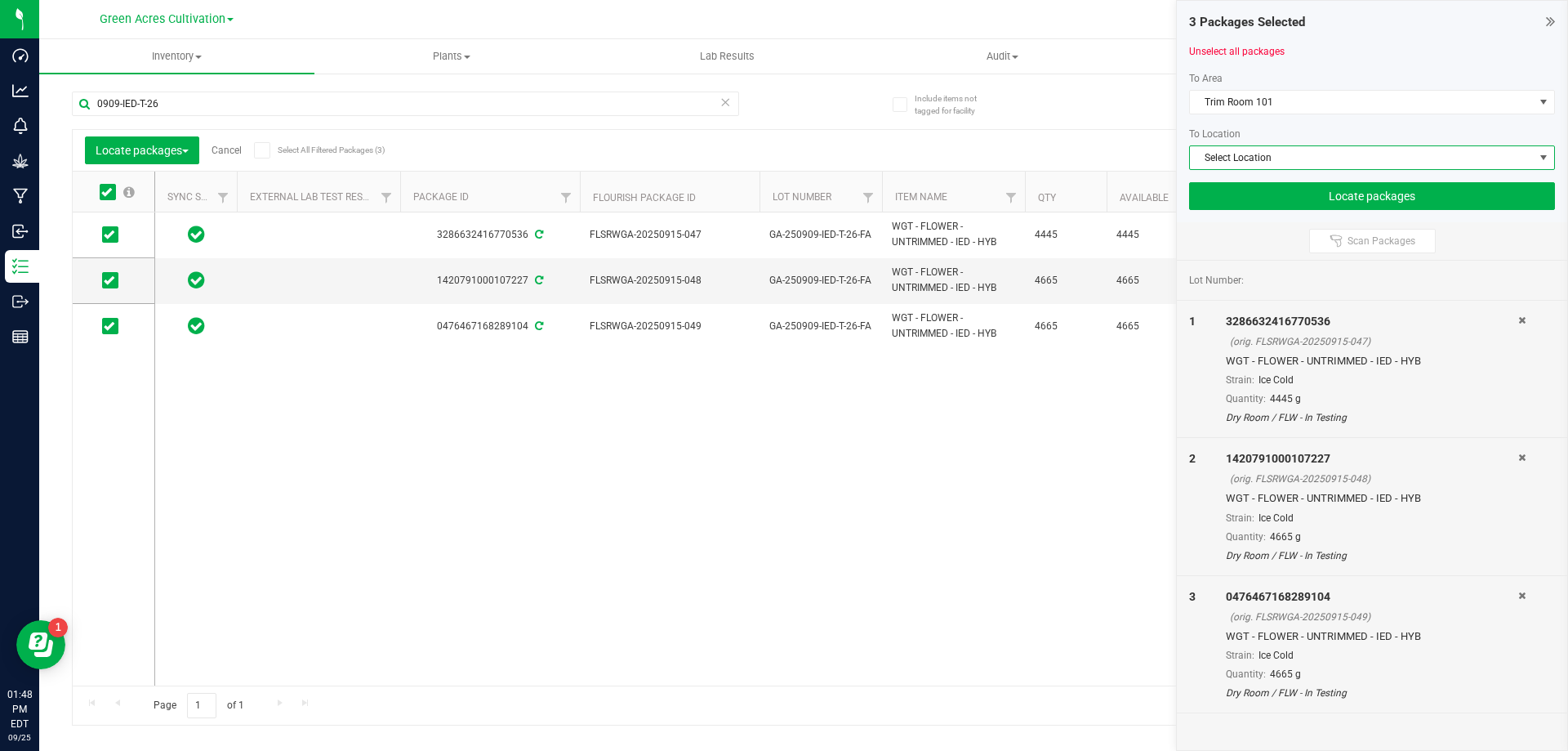
click at [1203, 150] on span "Select Location" at bounding box center [1362, 157] width 344 height 23
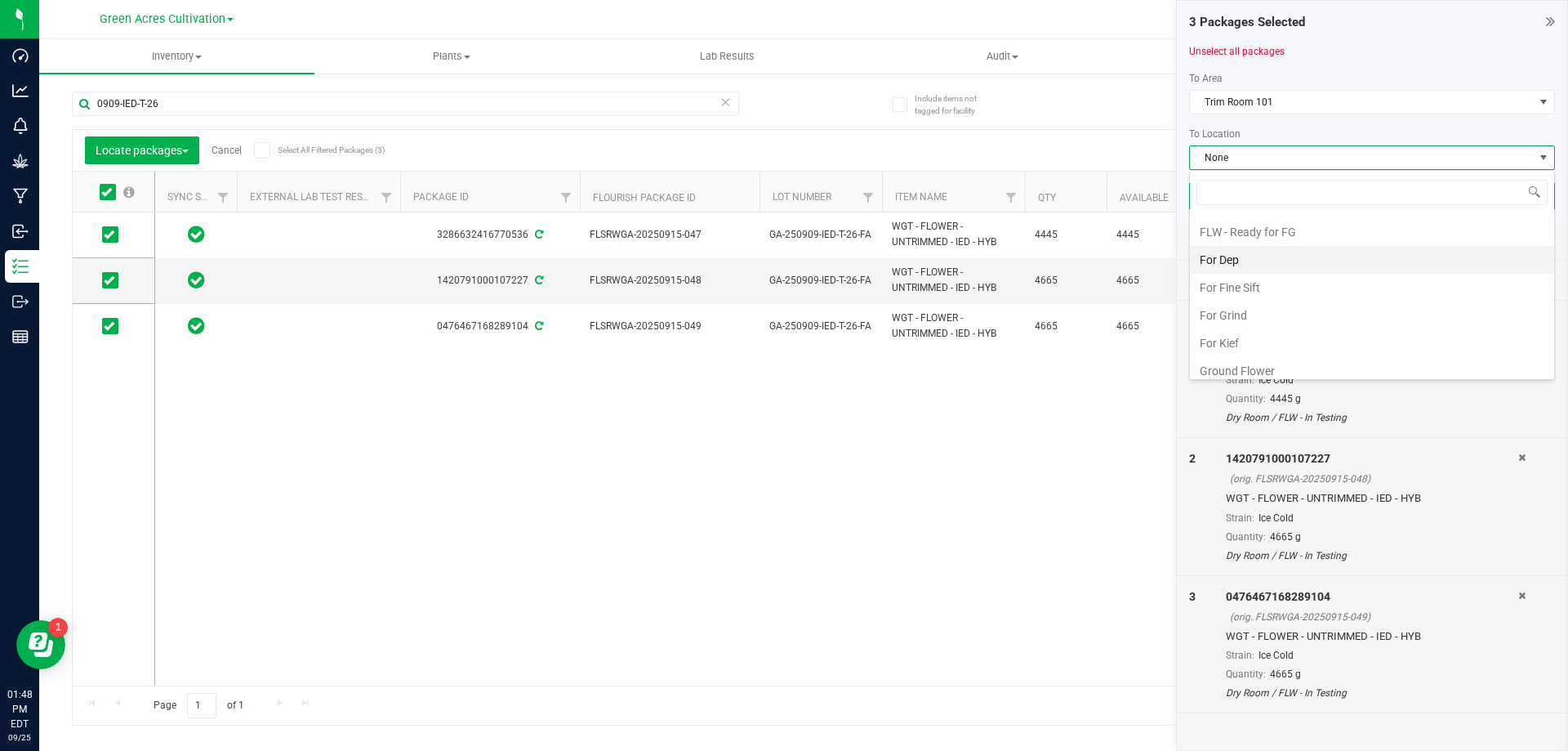
scroll to position [163, 0]
click at [1246, 288] on li "FLW - In Testing" at bounding box center [1371, 286] width 365 height 28
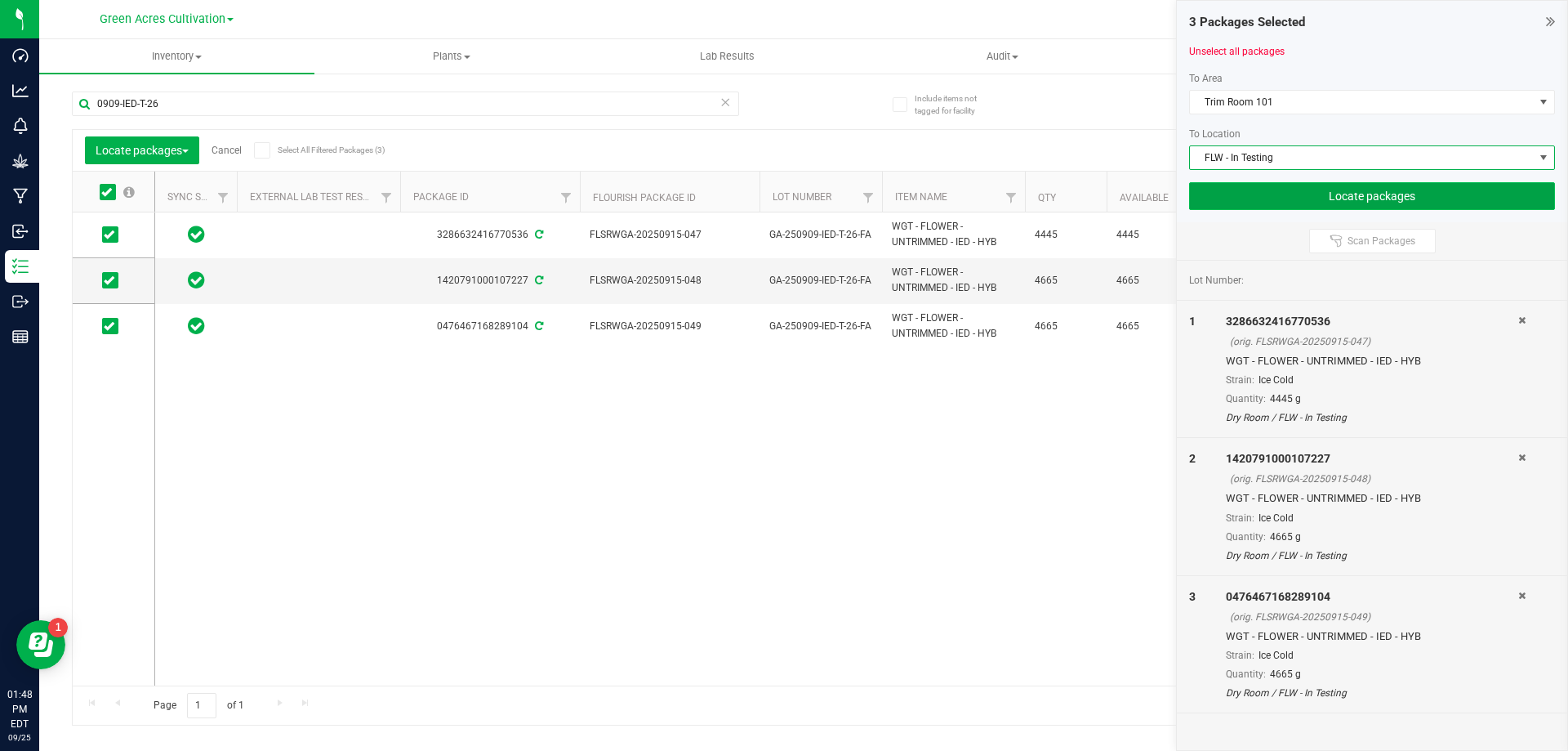
click at [1289, 191] on button "Locate packages" at bounding box center [1372, 196] width 366 height 28
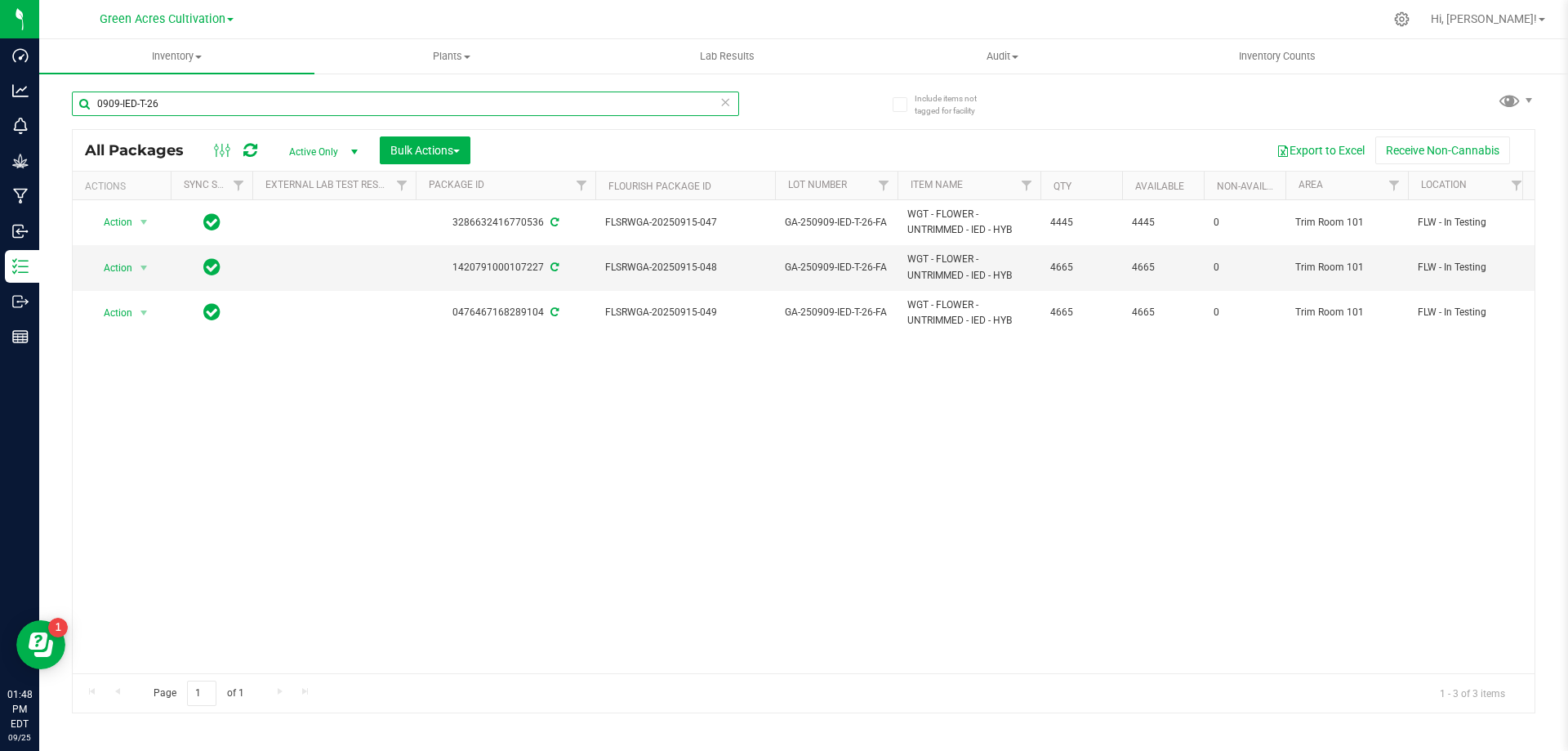
click at [134, 106] on input "0909-IED-T-26" at bounding box center [405, 104] width 667 height 25
type input "0909-PKT-T-26"
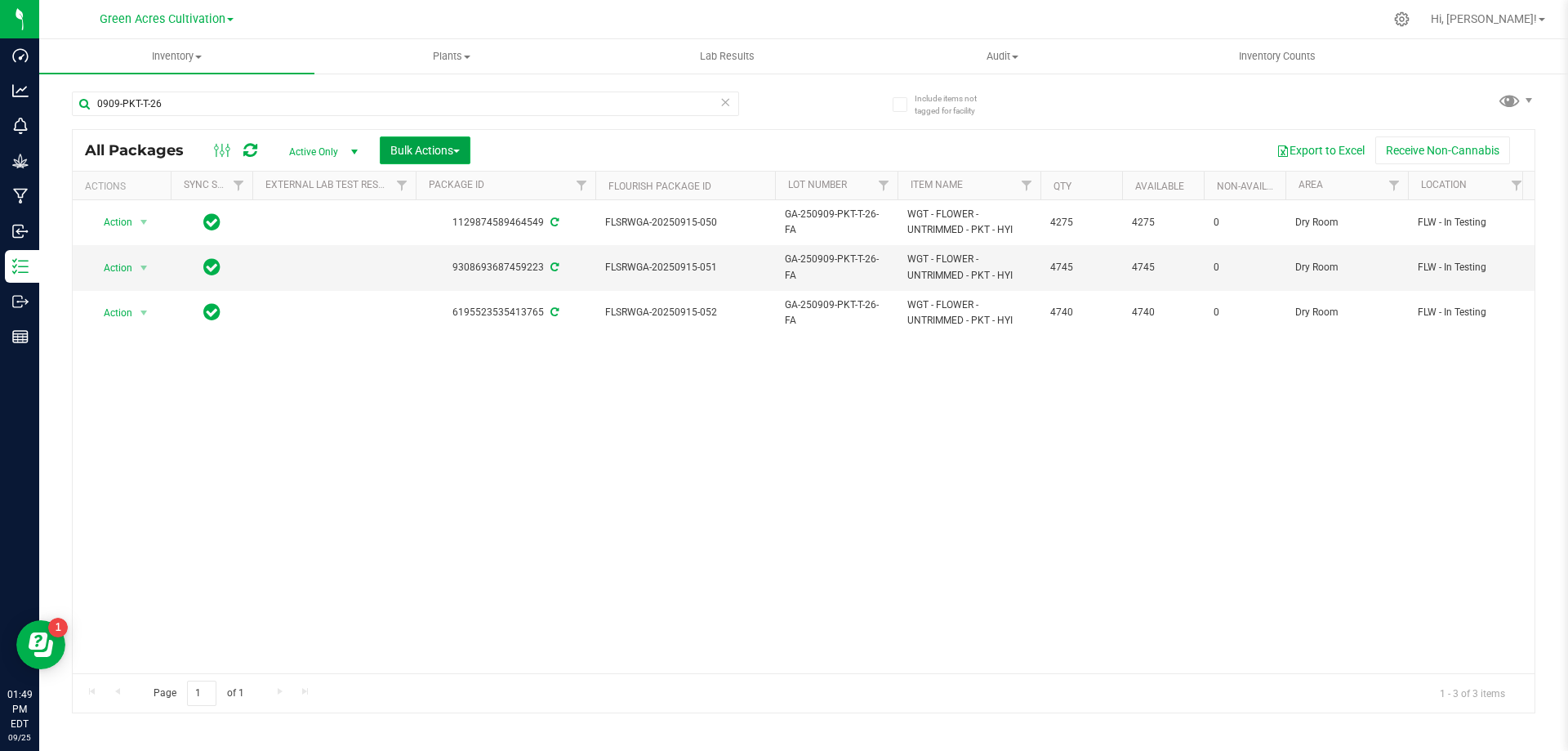
click at [402, 153] on span "Bulk Actions" at bounding box center [425, 149] width 69 height 13
click at [452, 308] on span "Locate packages" at bounding box center [430, 306] width 82 height 13
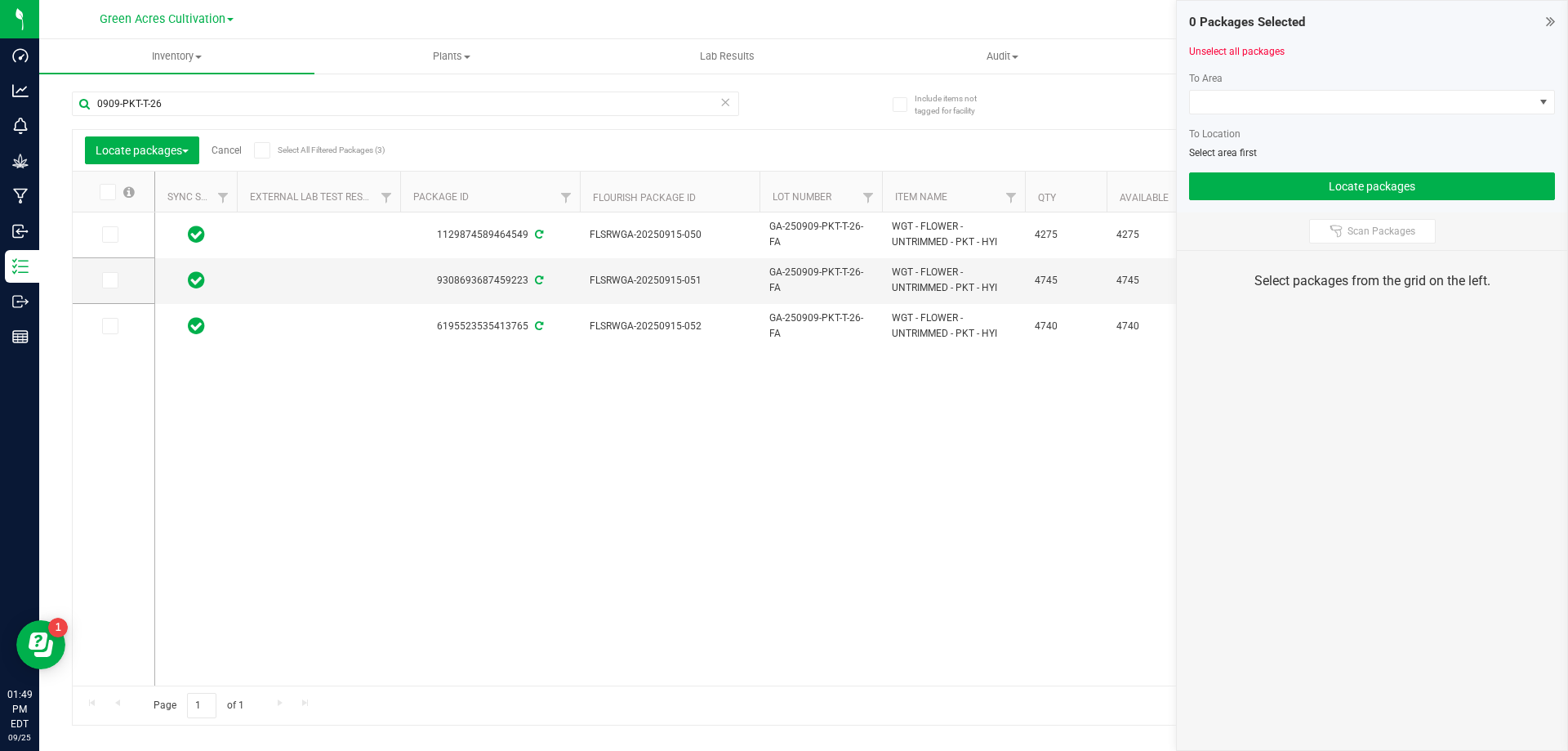
click at [114, 196] on span at bounding box center [108, 192] width 17 height 17
click at [0, 0] on input "checkbox" at bounding box center [0, 0] width 0 height 0
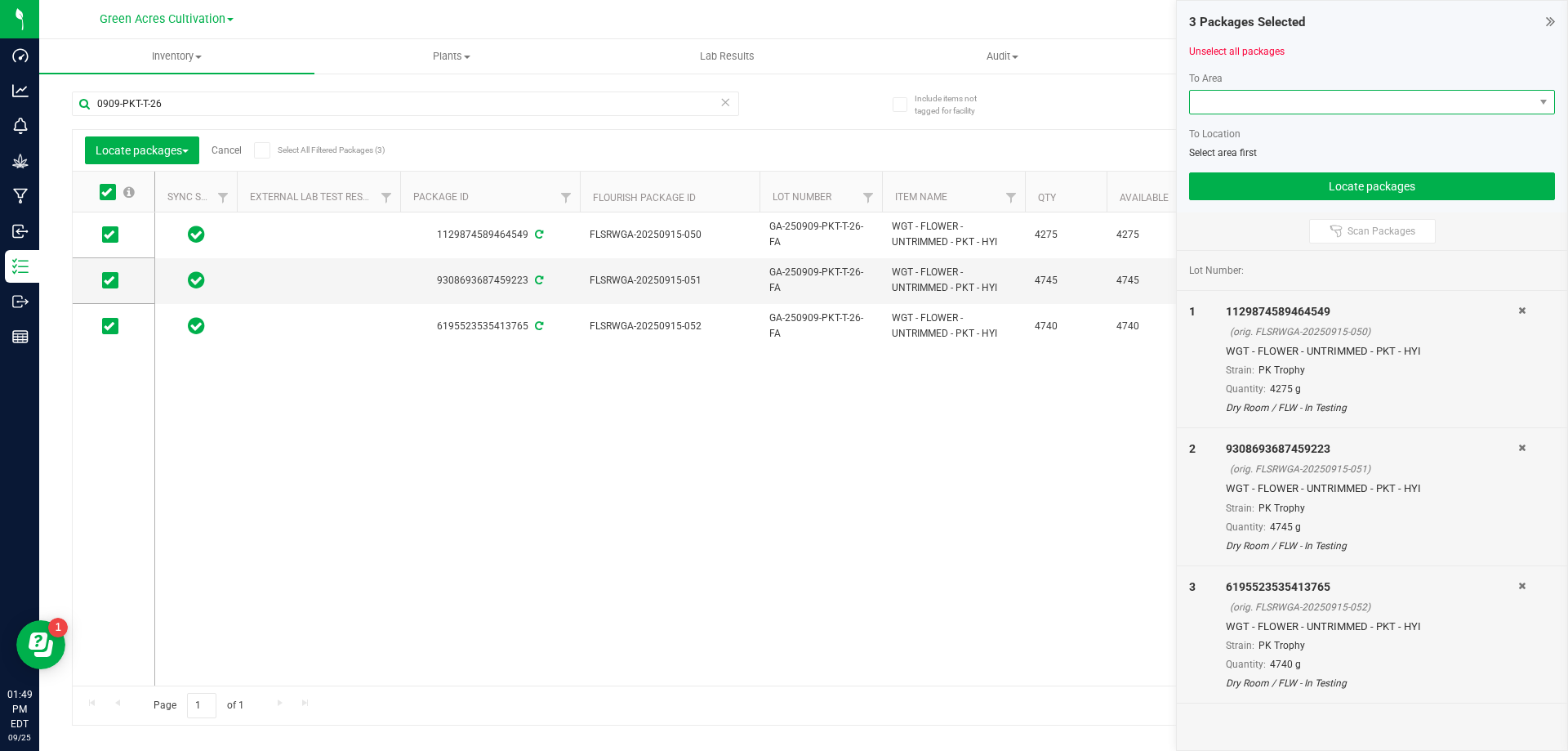
click at [1215, 99] on span at bounding box center [1362, 102] width 344 height 23
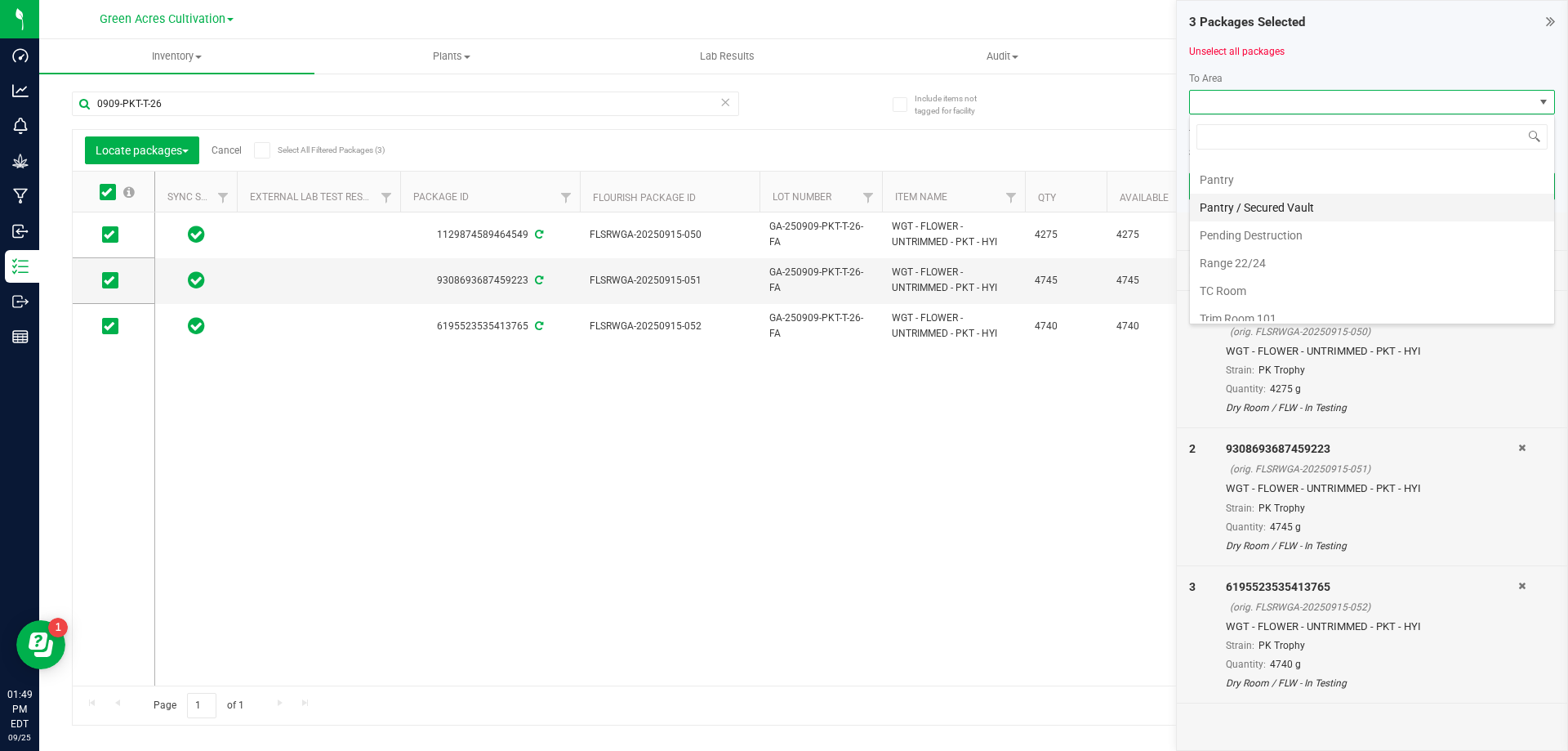
scroll to position [337, 0]
click at [1238, 307] on li "Trim Room 101" at bounding box center [1371, 307] width 365 height 28
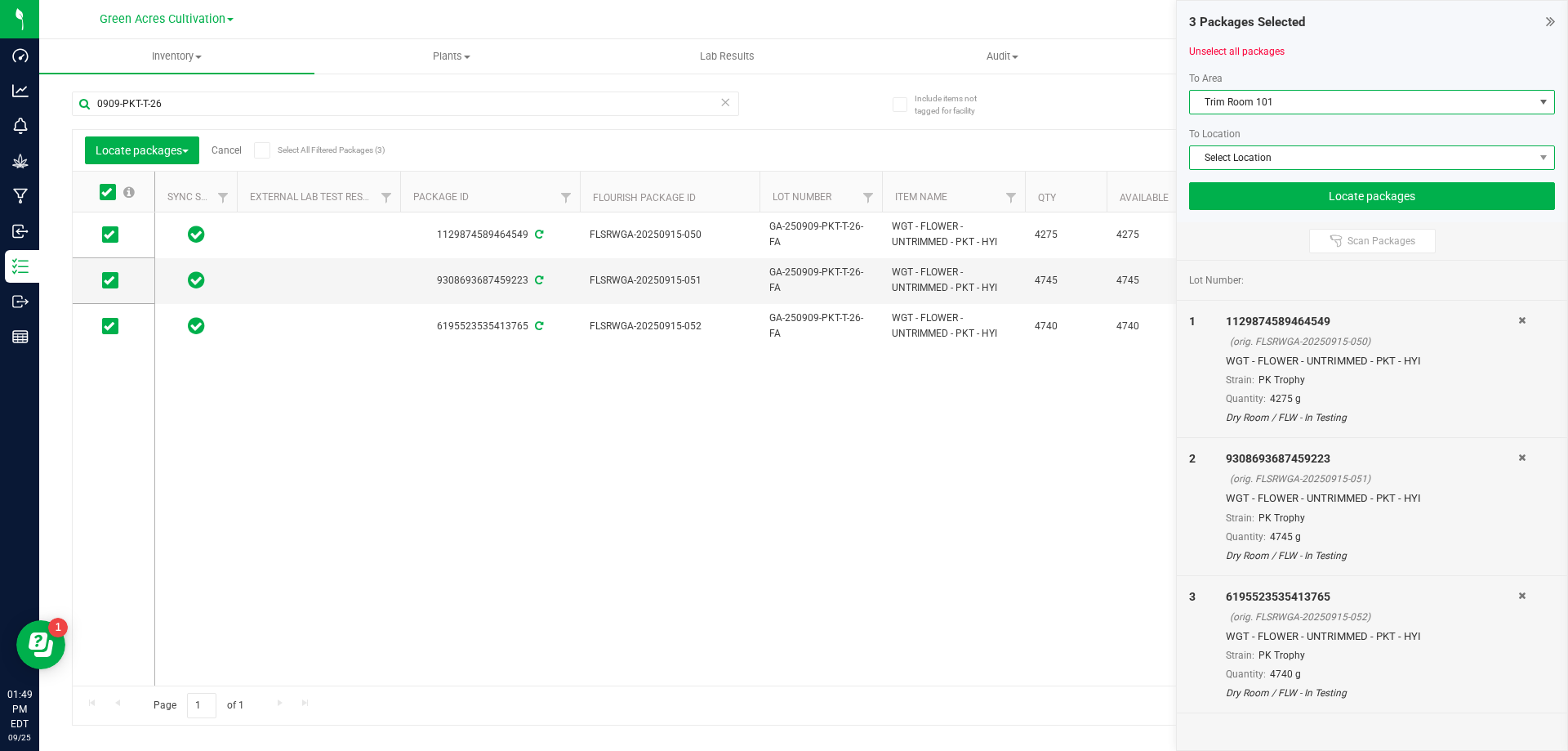
click at [1219, 167] on span "Select Location" at bounding box center [1362, 157] width 344 height 23
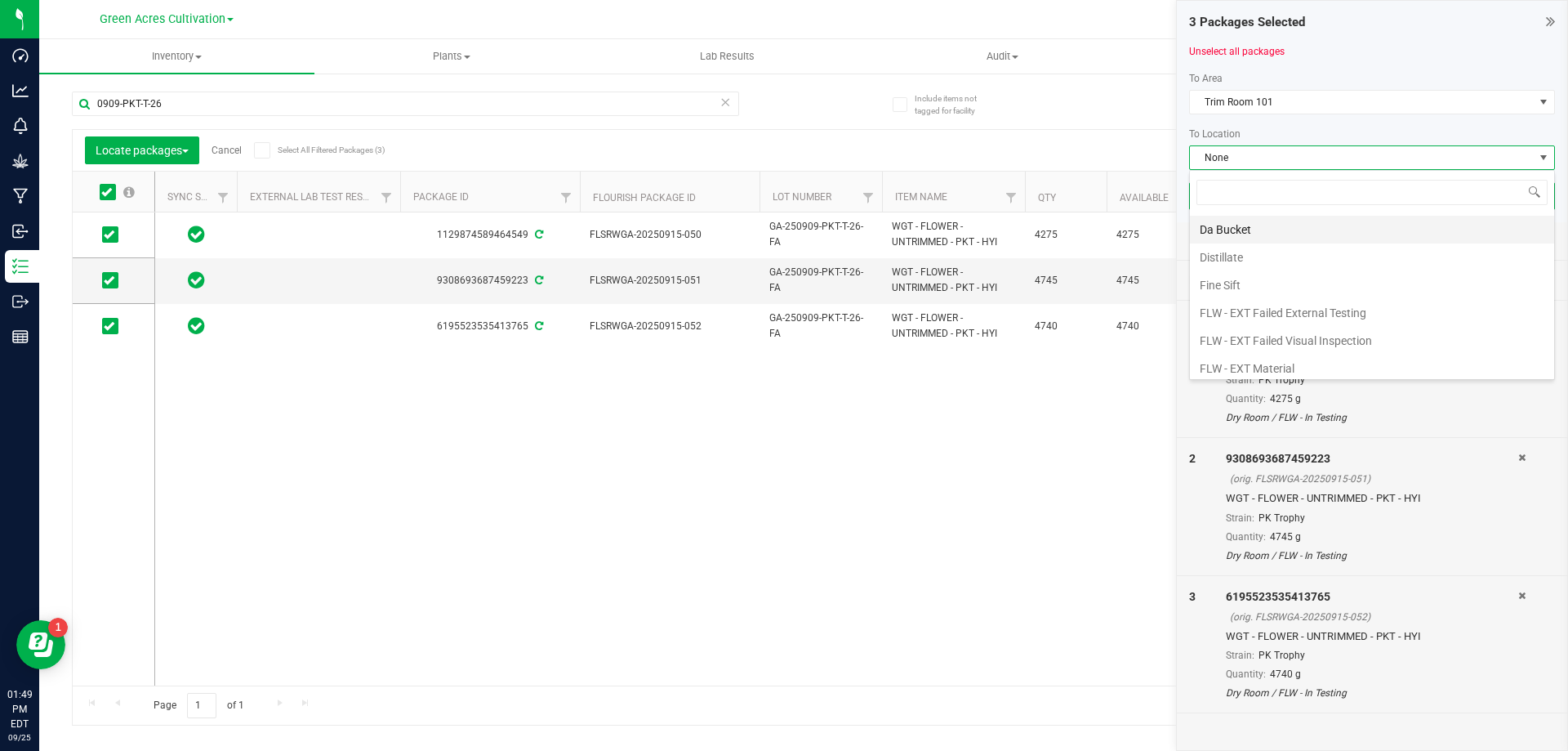
scroll to position [82, 0]
click at [1244, 368] on li "FLW - In Testing" at bounding box center [1371, 368] width 365 height 28
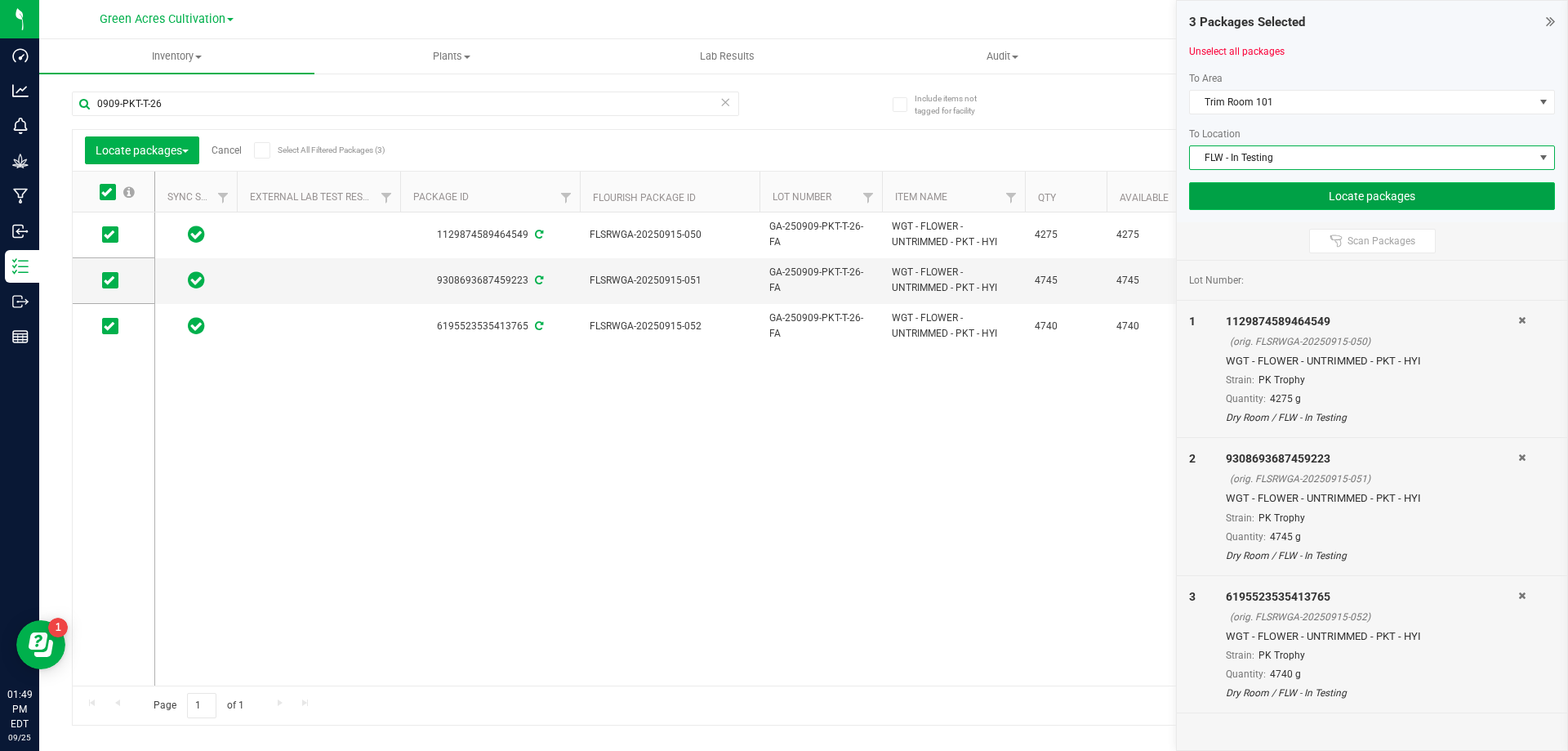
click at [1271, 192] on button "Locate packages" at bounding box center [1372, 196] width 366 height 28
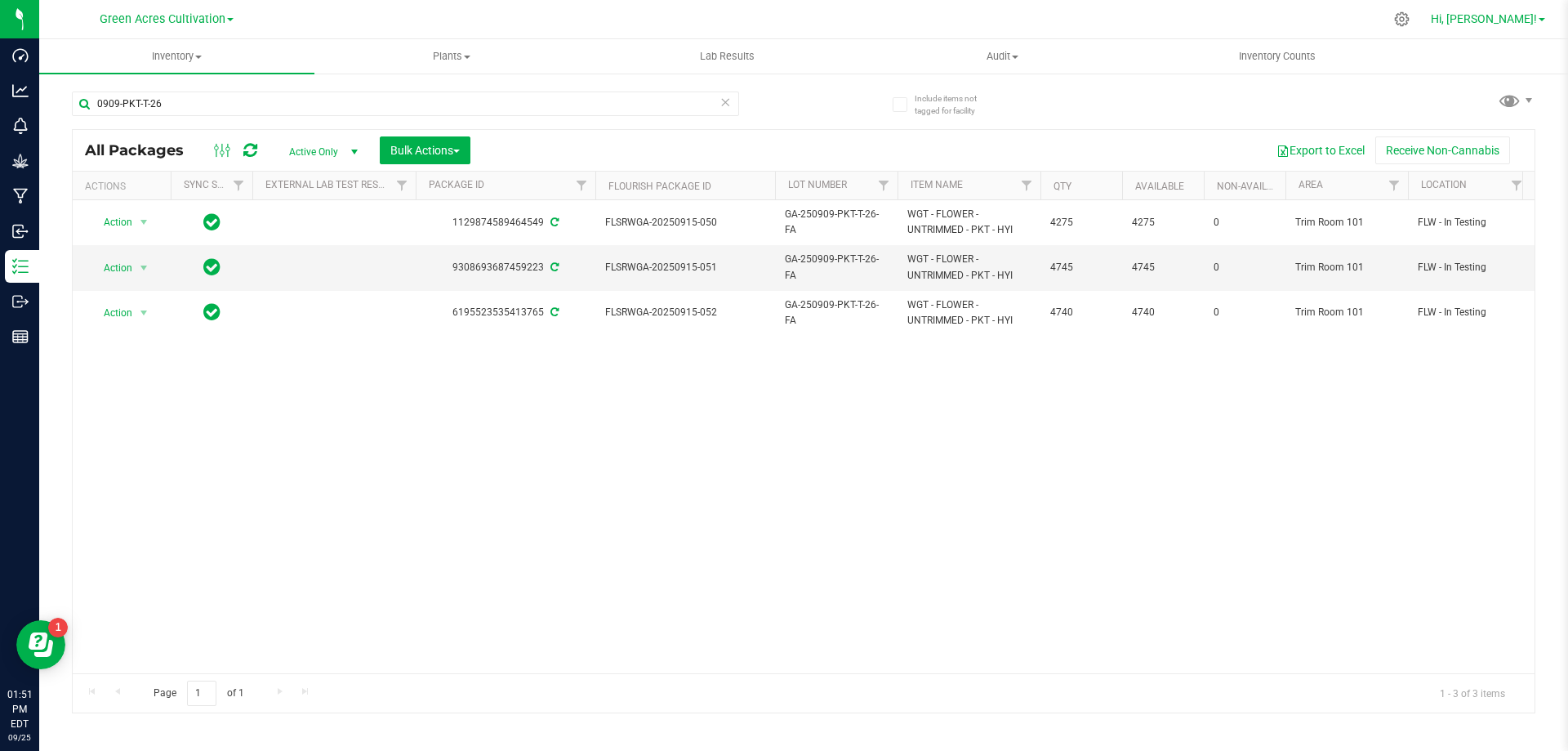
click at [1522, 16] on span "Hi, [PERSON_NAME]!" at bounding box center [1483, 18] width 106 height 13
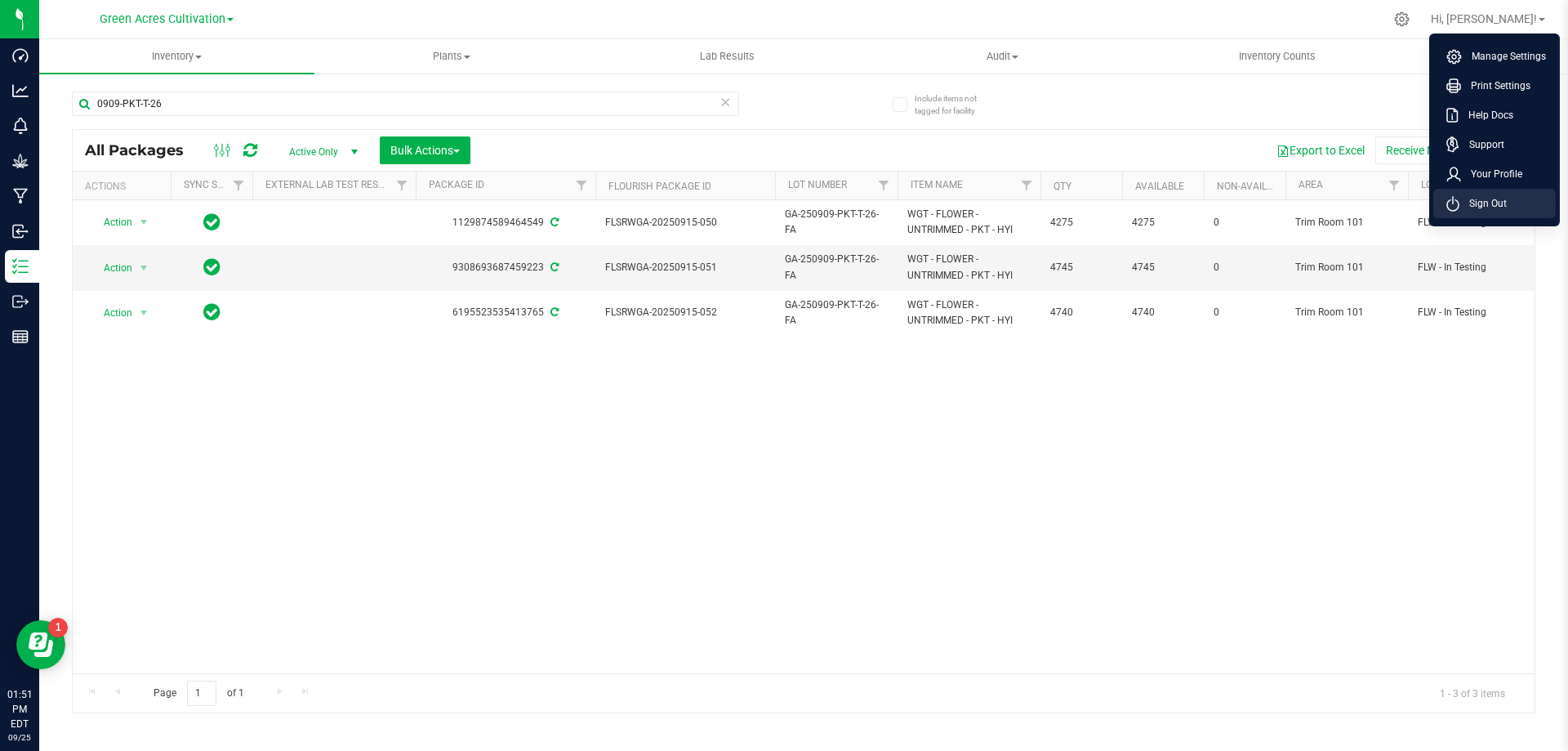
click at [1467, 199] on span "Sign Out" at bounding box center [1483, 204] width 47 height 17
